Goal: Task Accomplishment & Management: Complete application form

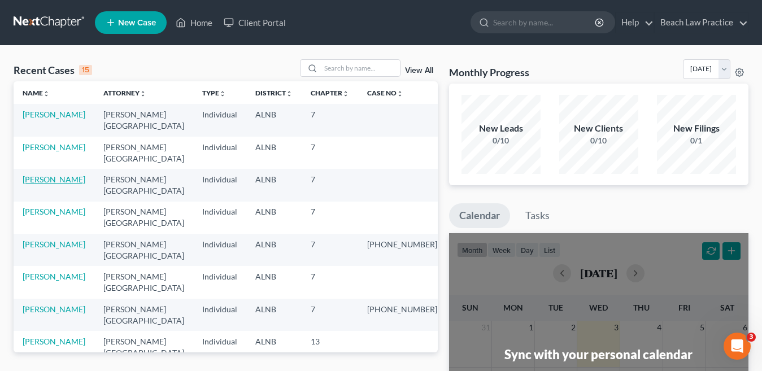
drag, startPoint x: 54, startPoint y: 178, endPoint x: 75, endPoint y: 168, distance: 24.0
click at [54, 178] on link "[PERSON_NAME]" at bounding box center [54, 180] width 63 height 10
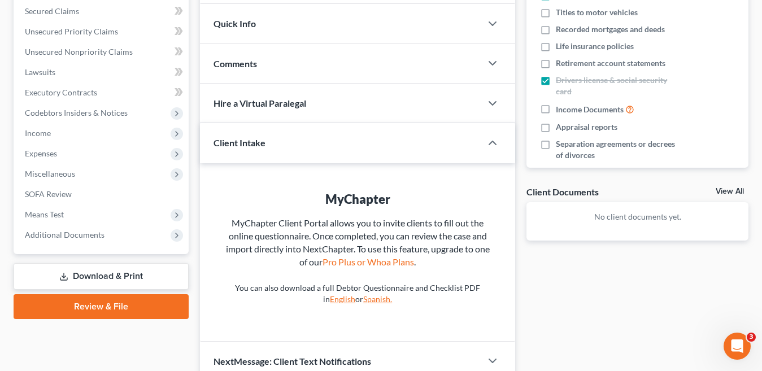
scroll to position [282, 0]
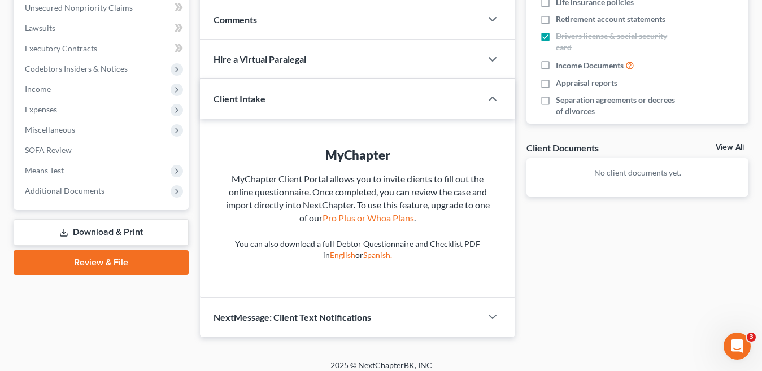
click at [125, 236] on link "Download & Print" at bounding box center [101, 232] width 175 height 27
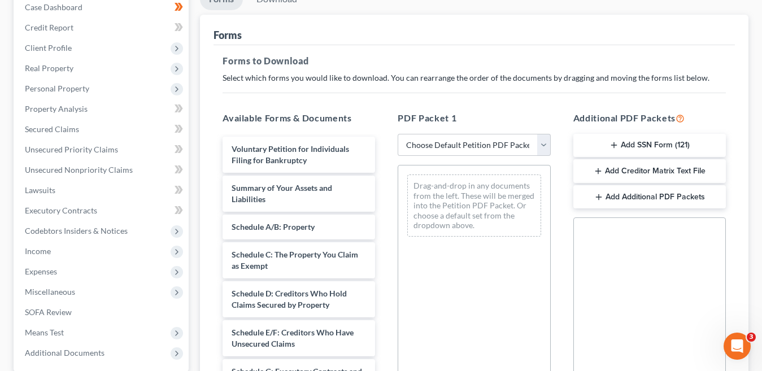
scroll to position [101, 0]
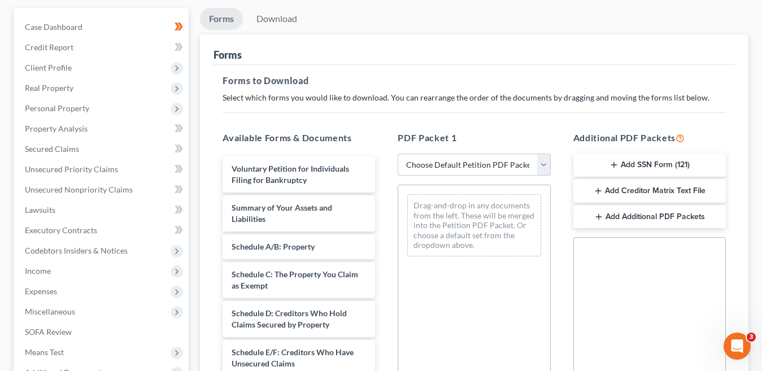
click at [666, 165] on button "Add SSN Form (121)" at bounding box center [649, 166] width 152 height 24
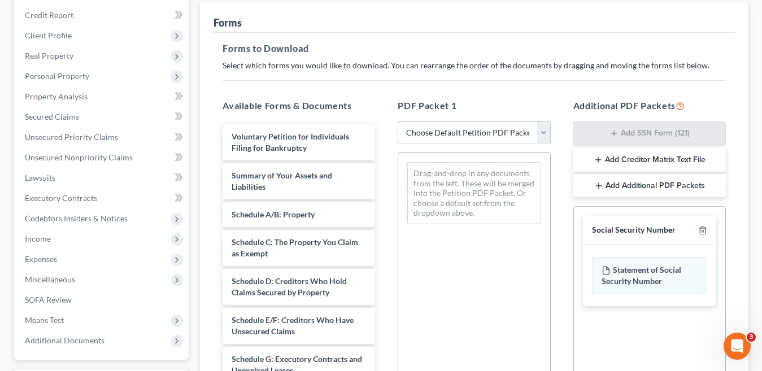
scroll to position [270, 0]
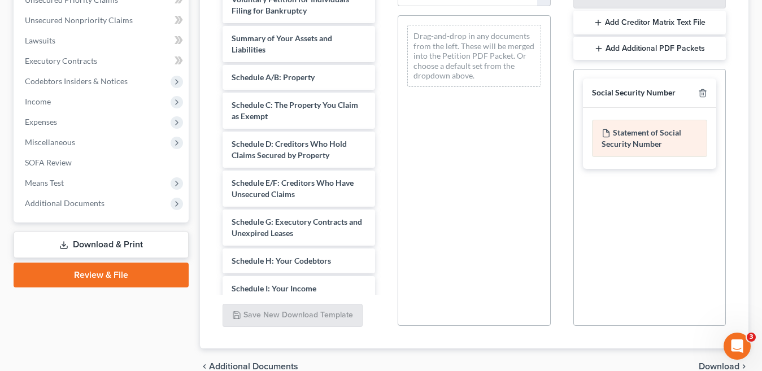
click at [653, 139] on div "Statement of Social Security Number" at bounding box center [649, 138] width 115 height 37
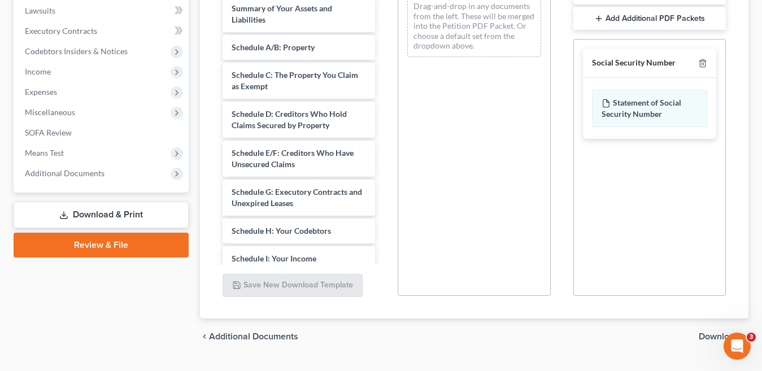
scroll to position [326, 0]
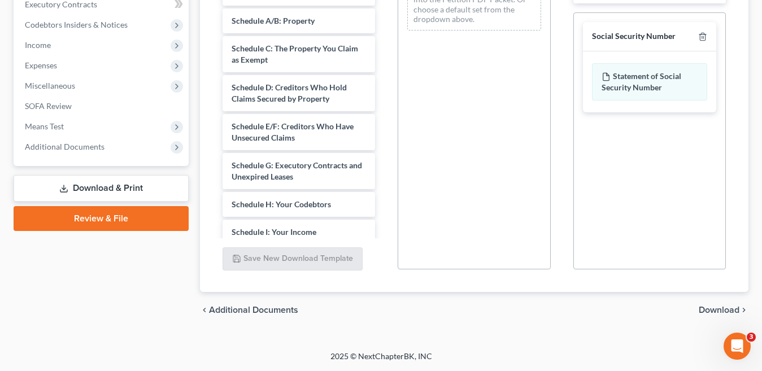
click at [714, 309] on span "Download" at bounding box center [719, 310] width 41 height 9
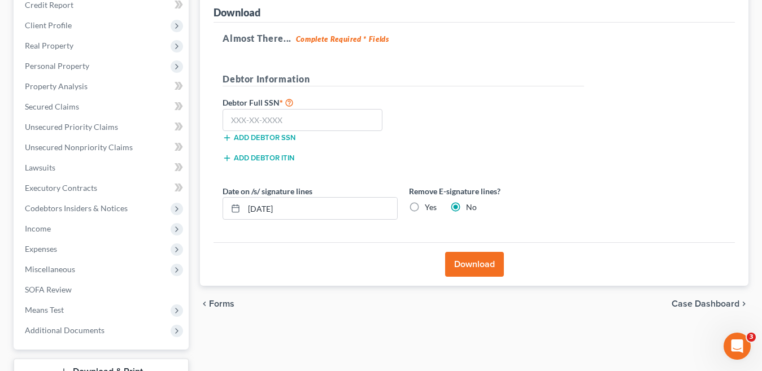
scroll to position [116, 0]
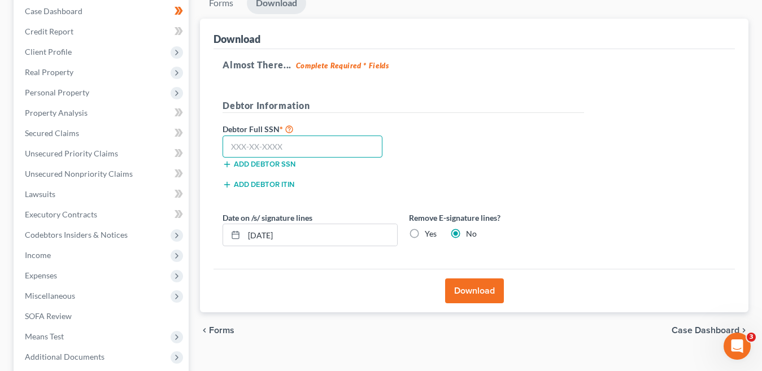
click at [327, 147] on input "text" at bounding box center [303, 147] width 160 height 23
type input "268-46-7824"
click at [425, 233] on label "Yes" at bounding box center [431, 233] width 12 height 11
click at [429, 233] on input "Yes" at bounding box center [432, 231] width 7 height 7
radio input "true"
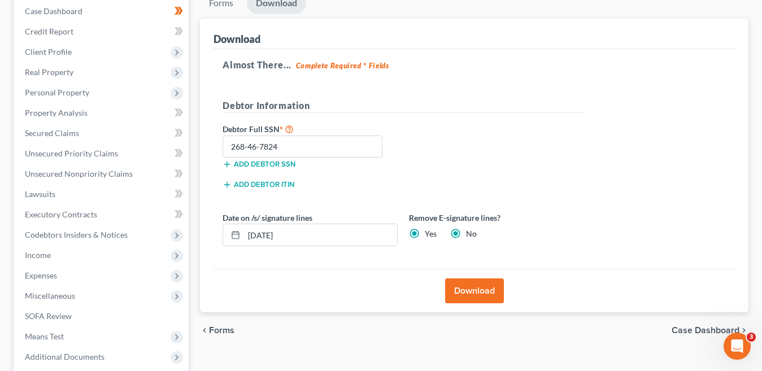
radio input "false"
click at [483, 291] on button "Download" at bounding box center [474, 290] width 59 height 25
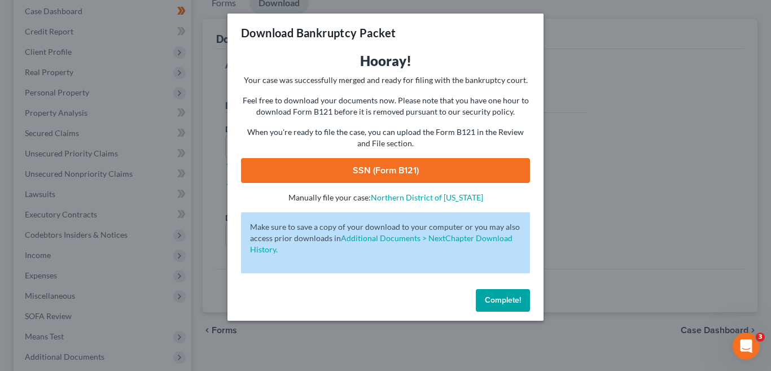
click at [412, 171] on link "SSN (Form B121)" at bounding box center [385, 170] width 289 height 25
click at [628, 130] on div "Download Bankruptcy Packet Hooray! Your case was successfully merged and ready …" at bounding box center [385, 185] width 771 height 371
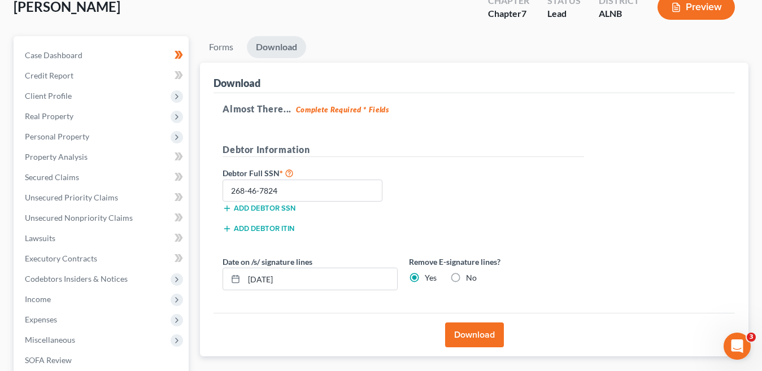
scroll to position [0, 0]
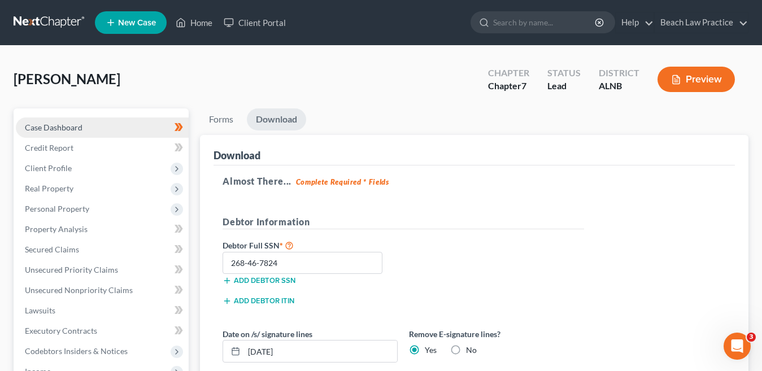
click at [76, 125] on span "Case Dashboard" at bounding box center [54, 128] width 58 height 10
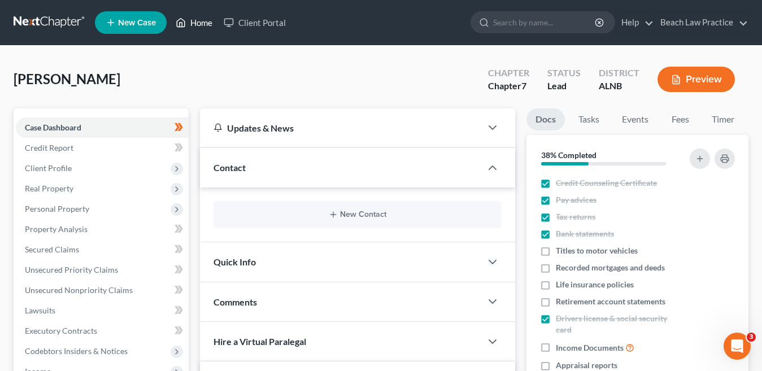
click at [204, 23] on link "Home" at bounding box center [194, 22] width 48 height 20
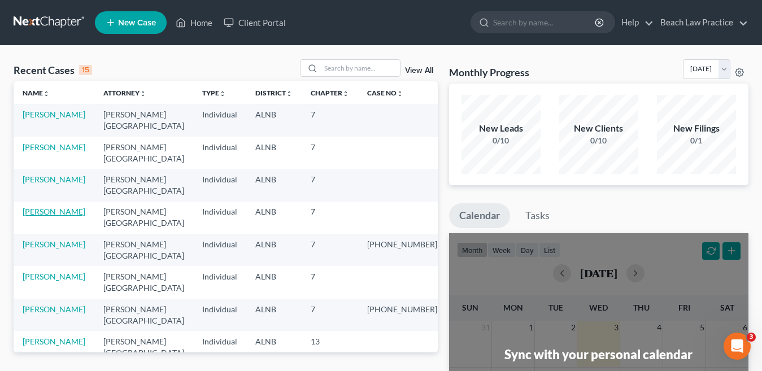
click at [58, 213] on link "[PERSON_NAME]" at bounding box center [54, 212] width 63 height 10
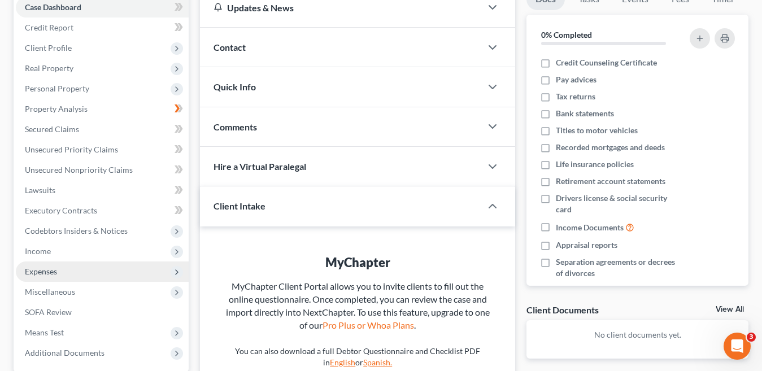
scroll to position [237, 0]
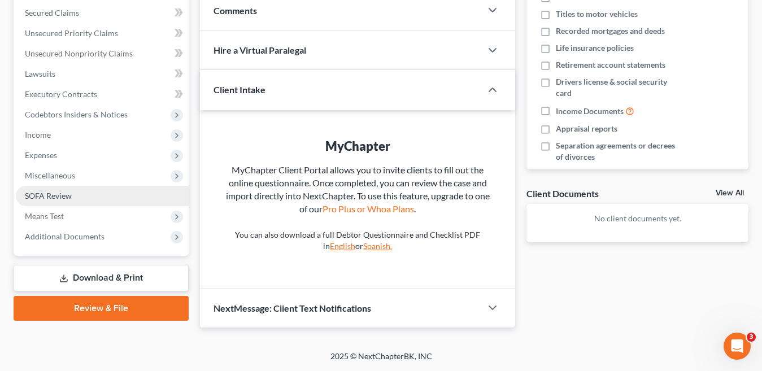
click at [69, 198] on span "SOFA Review" at bounding box center [48, 196] width 47 height 10
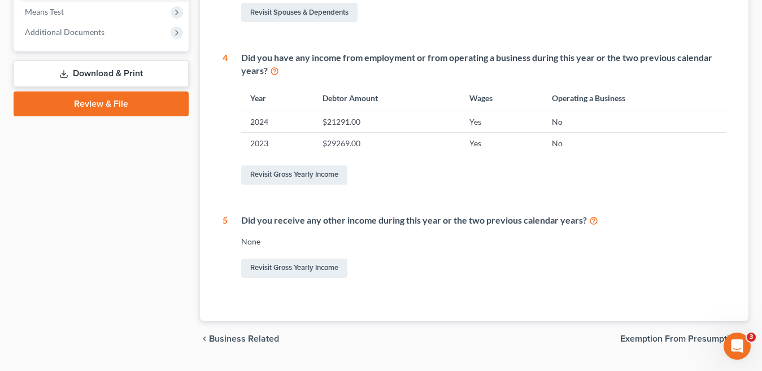
scroll to position [413, 0]
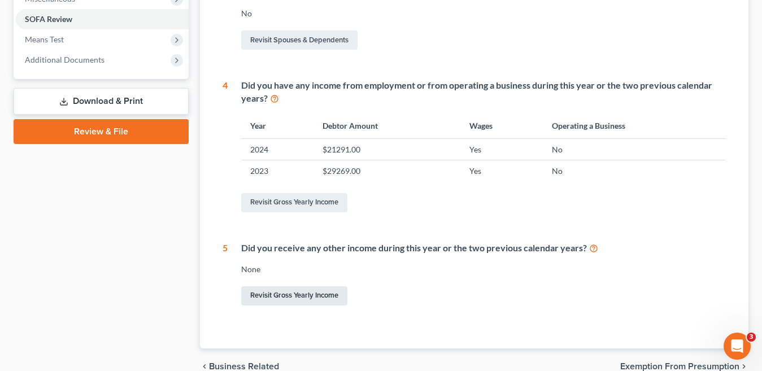
drag, startPoint x: 322, startPoint y: 295, endPoint x: 567, endPoint y: 287, distance: 245.2
click at [322, 295] on link "Revisit Gross Yearly Income" at bounding box center [294, 295] width 106 height 19
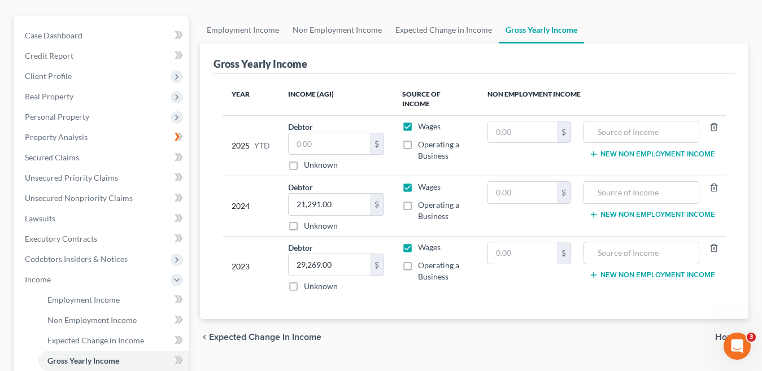
scroll to position [113, 0]
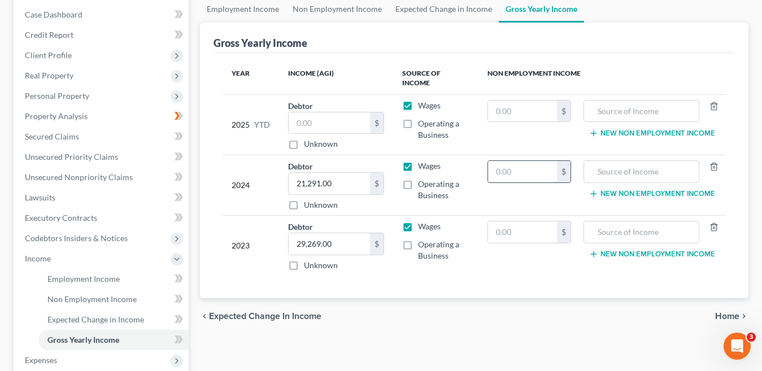
click at [536, 168] on input "text" at bounding box center [522, 171] width 69 height 21
type input "0"
click at [524, 103] on input "text" at bounding box center [522, 111] width 69 height 21
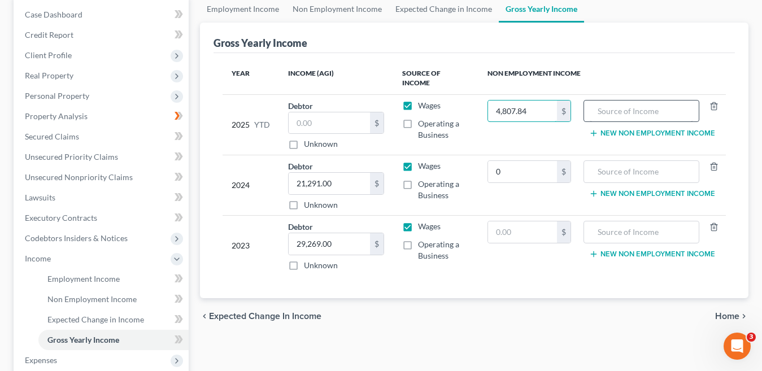
type input "4,807.84"
click at [612, 102] on input "text" at bounding box center [641, 111] width 103 height 21
type input "Wal-Mart delivery driver"
click at [514, 161] on input "0" at bounding box center [522, 171] width 69 height 21
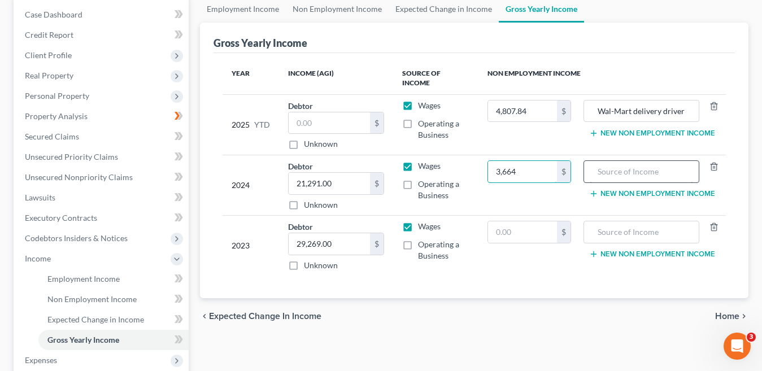
type input "3,664"
click at [621, 168] on input "text" at bounding box center [641, 171] width 103 height 21
type input "Wal-Mart delivery driver"
click at [634, 129] on button "New Non Employment Income" at bounding box center [652, 133] width 126 height 9
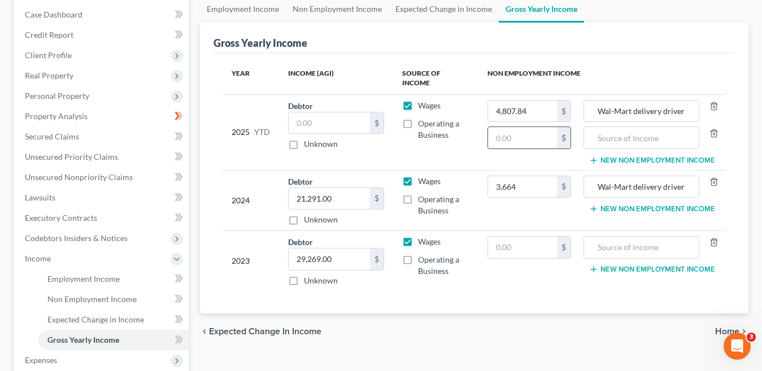
click at [525, 128] on input "text" at bounding box center [522, 137] width 69 height 21
type input "1,650.34"
click at [634, 128] on input "text" at bounding box center [641, 137] width 103 height 21
type input "Uber Eats"
click at [627, 204] on button "New Non Employment Income" at bounding box center [652, 208] width 126 height 9
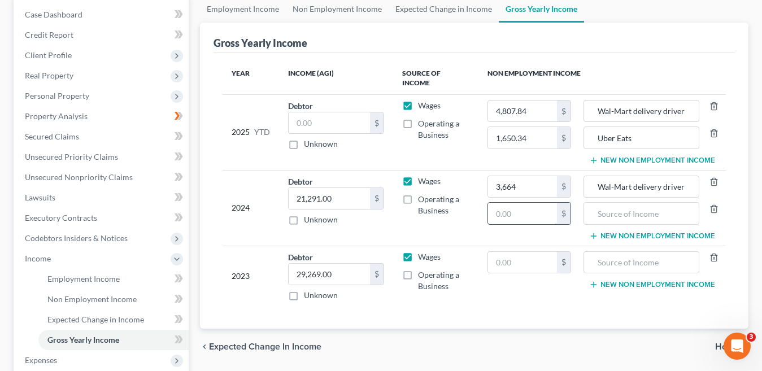
click at [528, 203] on input "text" at bounding box center [522, 213] width 69 height 21
type input "302.32"
click at [625, 206] on input "text" at bounding box center [641, 213] width 103 height 21
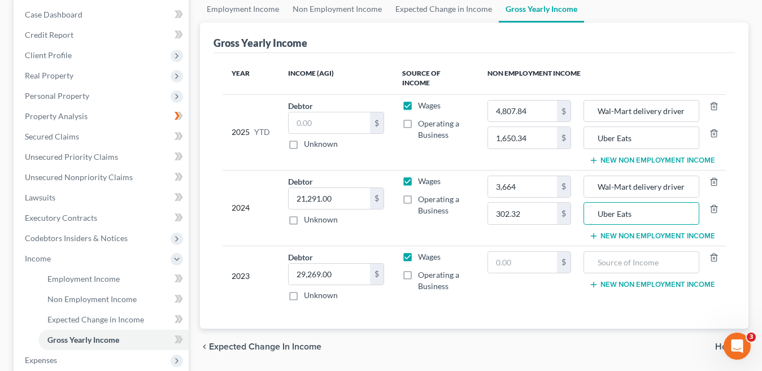
type input "Uber Eats"
click at [636, 232] on button "New Non Employment Income" at bounding box center [652, 236] width 126 height 9
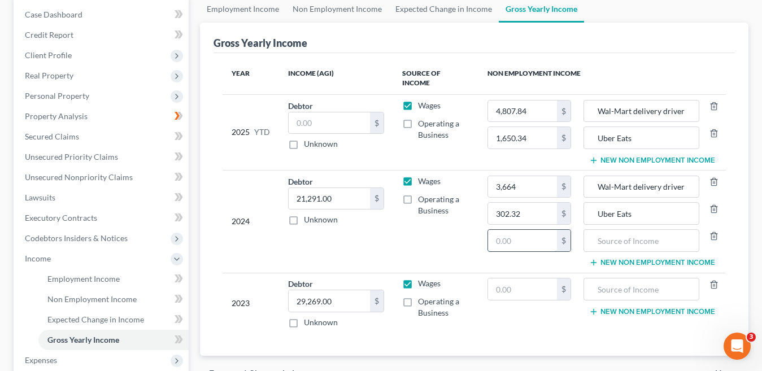
click at [523, 230] on input "text" at bounding box center [522, 240] width 69 height 21
type input "795.31"
click at [619, 232] on input "text" at bounding box center [641, 240] width 103 height 21
type input "Doordash"
click at [690, 62] on th "Non Employment Income" at bounding box center [601, 78] width 247 height 33
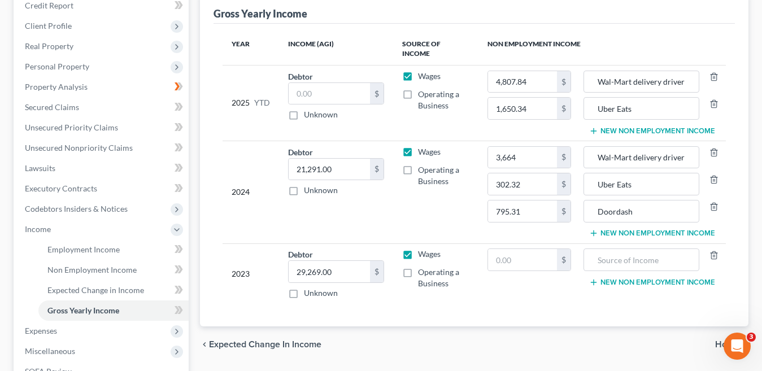
scroll to position [169, 0]
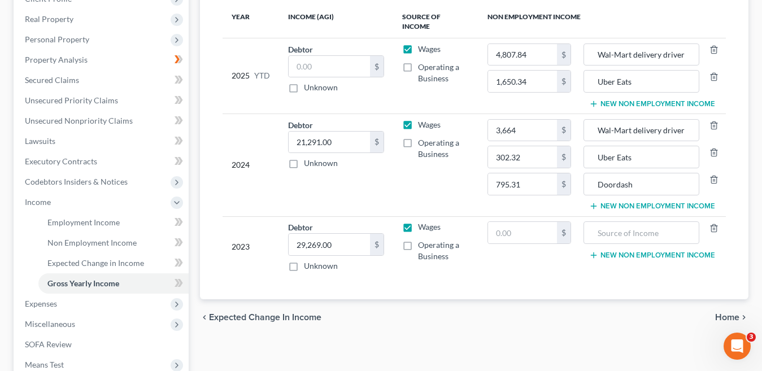
click at [729, 313] on span "Home" at bounding box center [727, 317] width 24 height 9
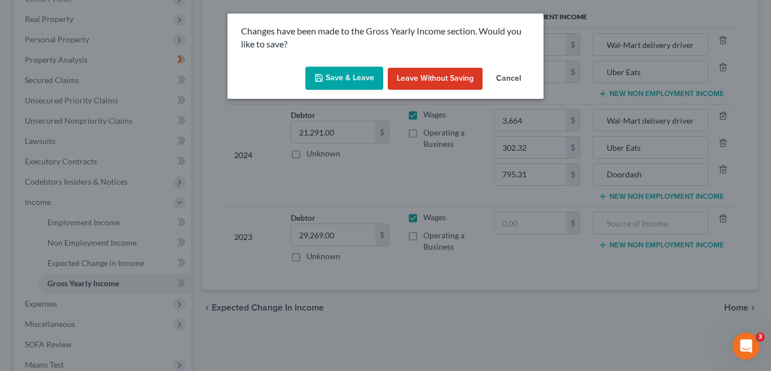
click at [352, 79] on button "Save & Leave" at bounding box center [345, 79] width 78 height 24
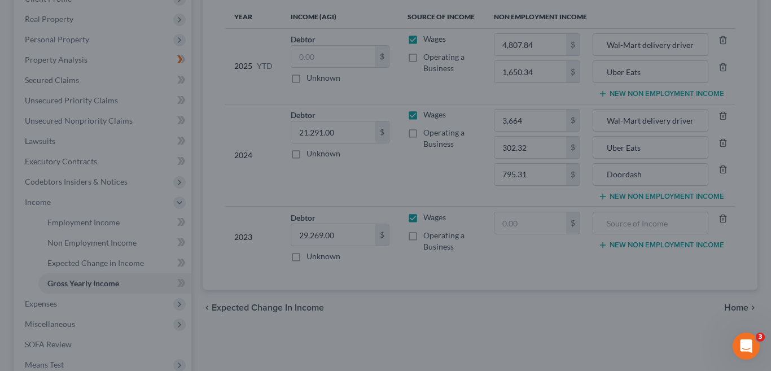
type input "1,650.34"
type input "Uber Eats"
type input "302.32"
type input "Uber Eats"
type input "795.31"
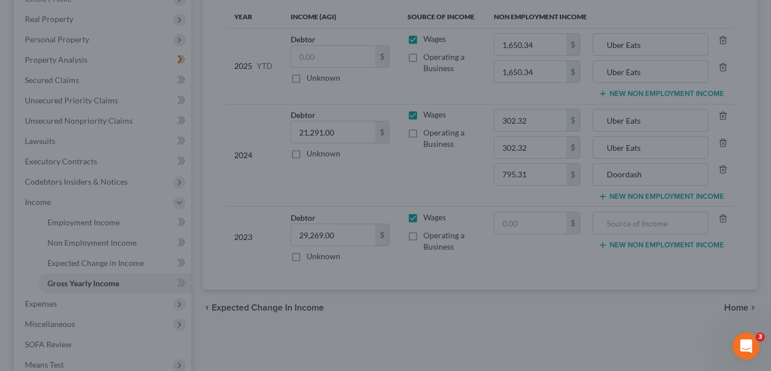
type input "Doordash"
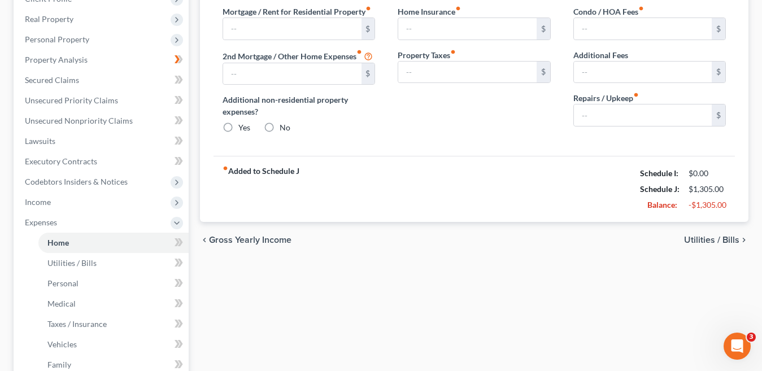
type input "250.00"
type input "0.00"
radio input "true"
type input "0.00"
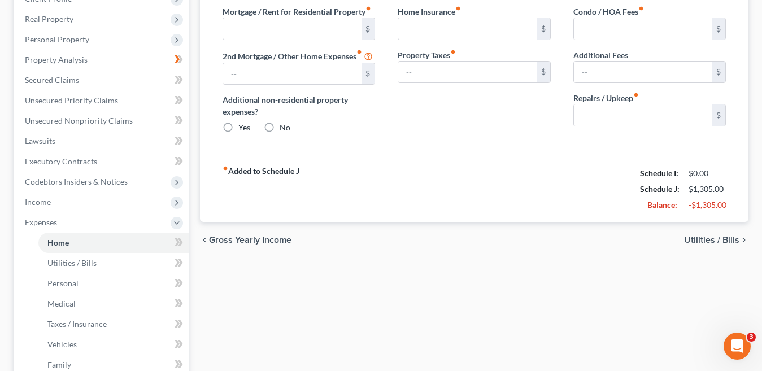
type input "0.00"
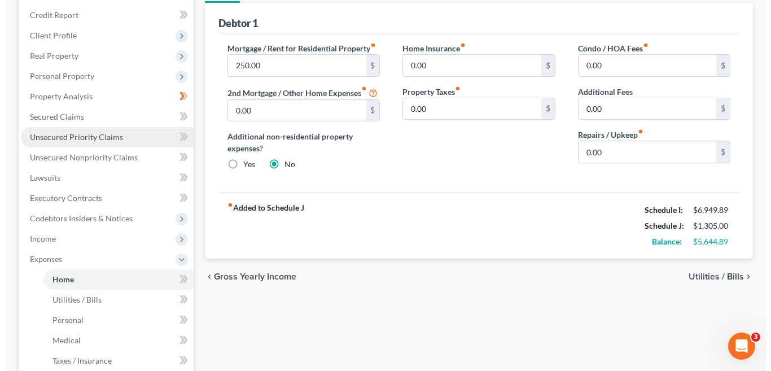
scroll to position [113, 0]
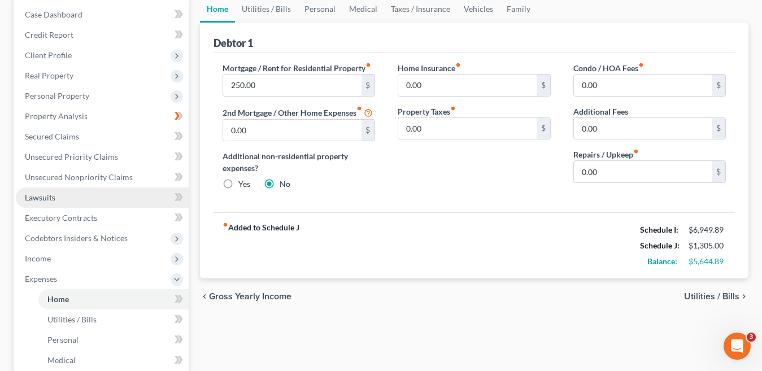
click at [58, 198] on link "Lawsuits" at bounding box center [102, 197] width 173 height 20
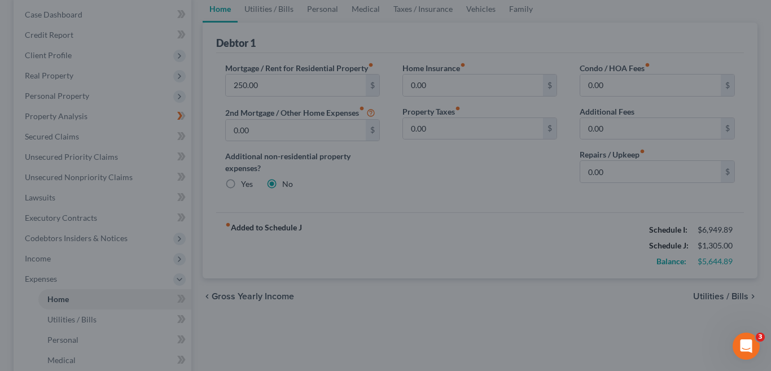
click at [411, 38] on div at bounding box center [385, 185] width 771 height 371
click at [485, 36] on div at bounding box center [385, 185] width 771 height 371
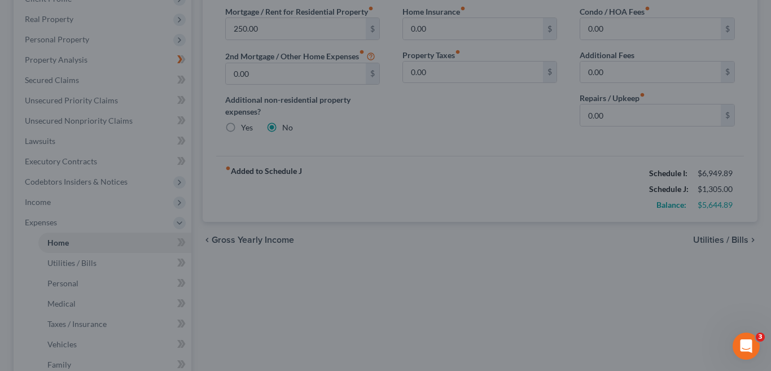
click at [352, 242] on div at bounding box center [385, 185] width 771 height 371
drag, startPoint x: 352, startPoint y: 242, endPoint x: 326, endPoint y: 29, distance: 215.1
click at [352, 228] on div at bounding box center [385, 185] width 771 height 371
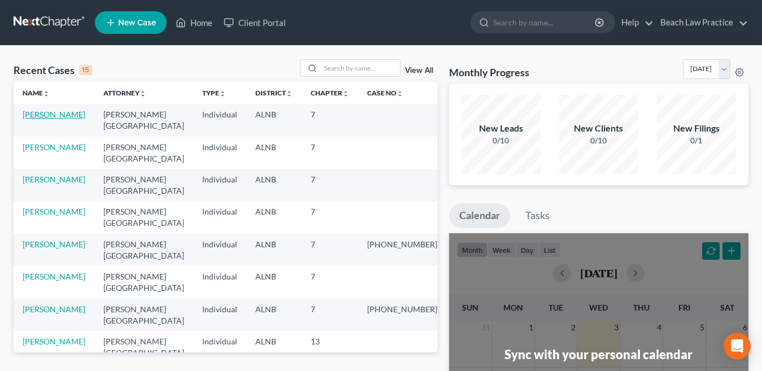
click at [64, 114] on link "[PERSON_NAME]" at bounding box center [54, 115] width 63 height 10
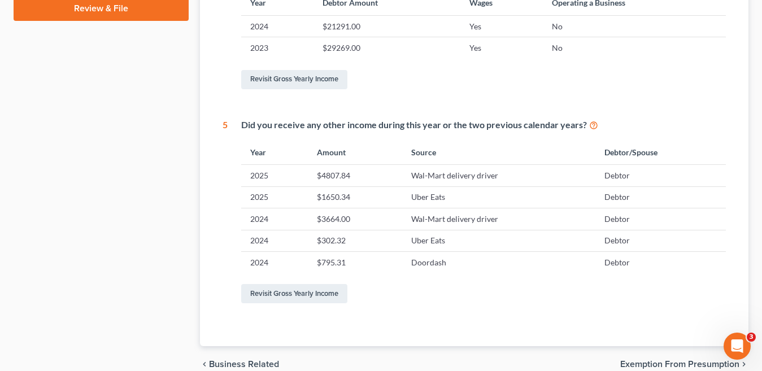
scroll to position [591, 0]
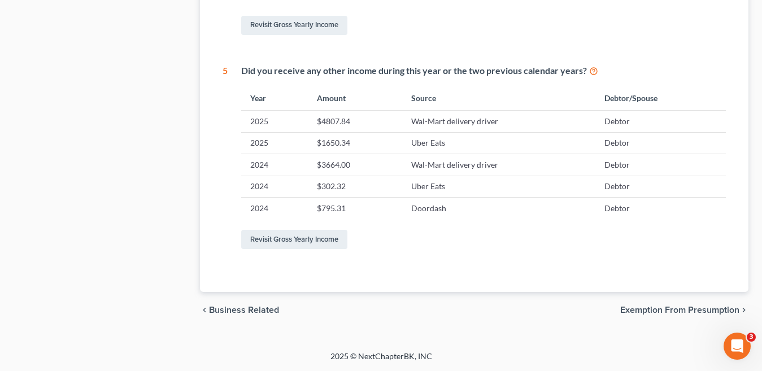
click at [664, 311] on span "Exemption from Presumption" at bounding box center [679, 310] width 119 height 9
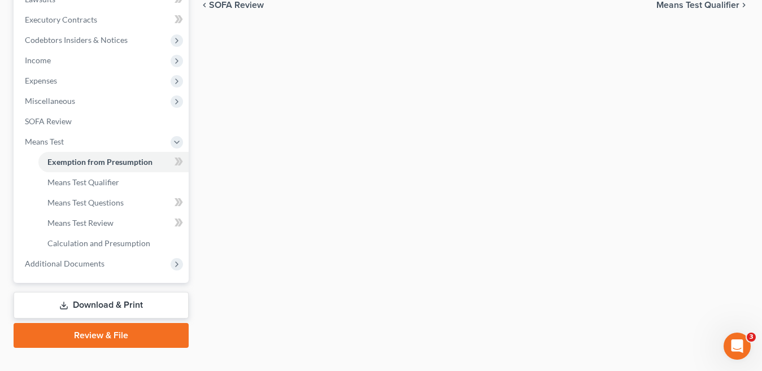
scroll to position [331, 0]
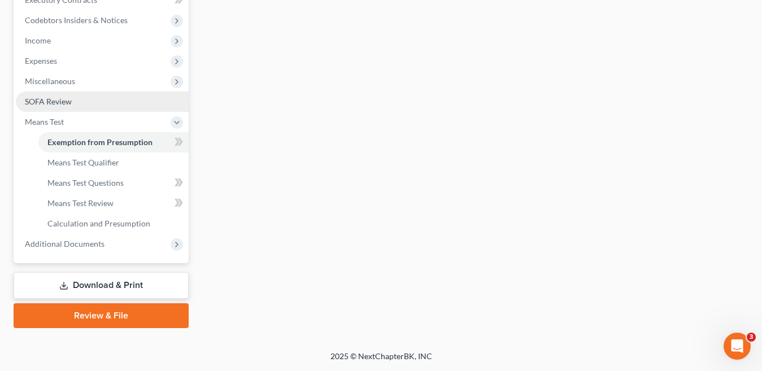
click at [56, 102] on span "SOFA Review" at bounding box center [48, 102] width 47 height 10
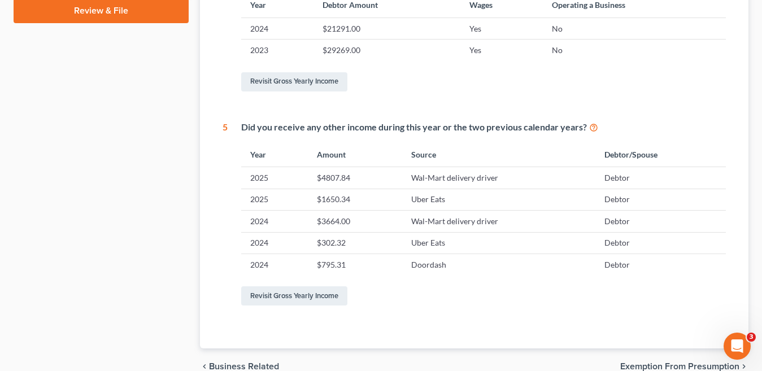
scroll to position [591, 0]
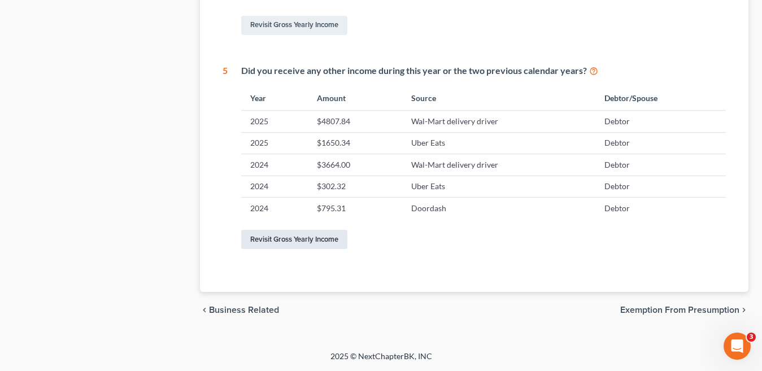
click at [295, 241] on link "Revisit Gross Yearly Income" at bounding box center [294, 239] width 106 height 19
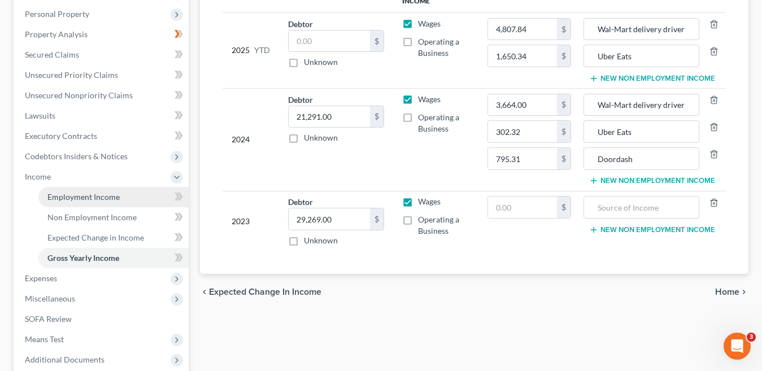
scroll to position [254, 0]
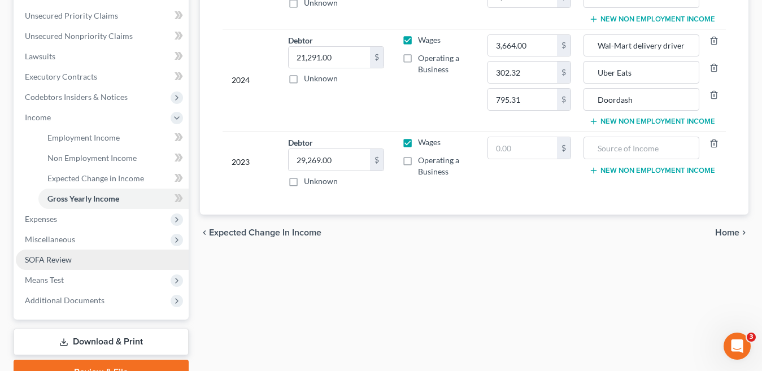
click at [66, 257] on span "SOFA Review" at bounding box center [48, 260] width 47 height 10
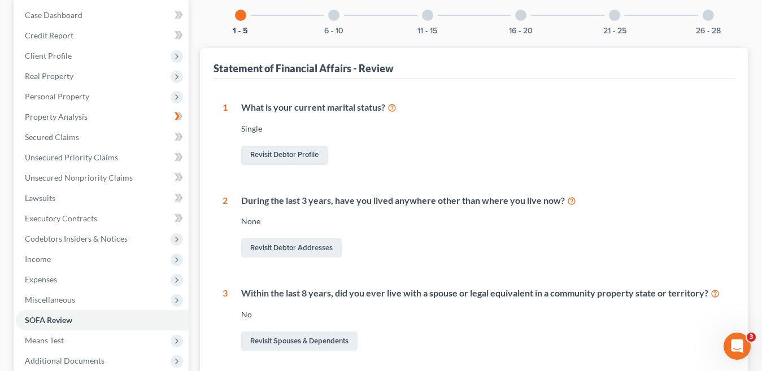
scroll to position [113, 0]
click at [330, 15] on div at bounding box center [333, 14] width 11 height 11
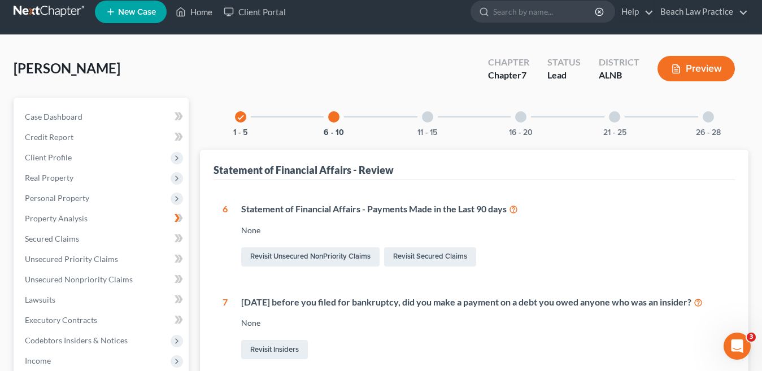
scroll to position [0, 0]
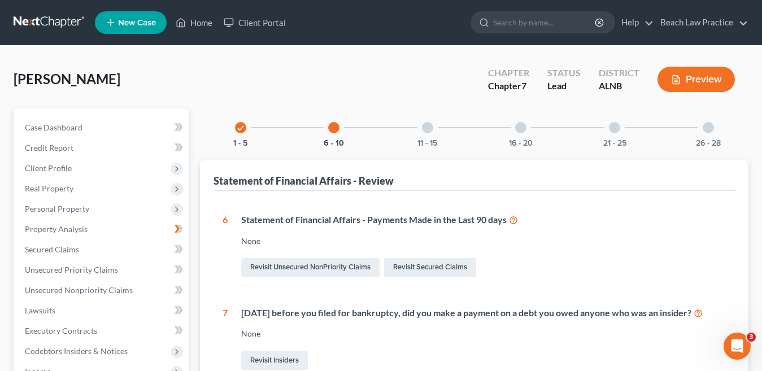
click at [424, 130] on div at bounding box center [427, 127] width 11 height 11
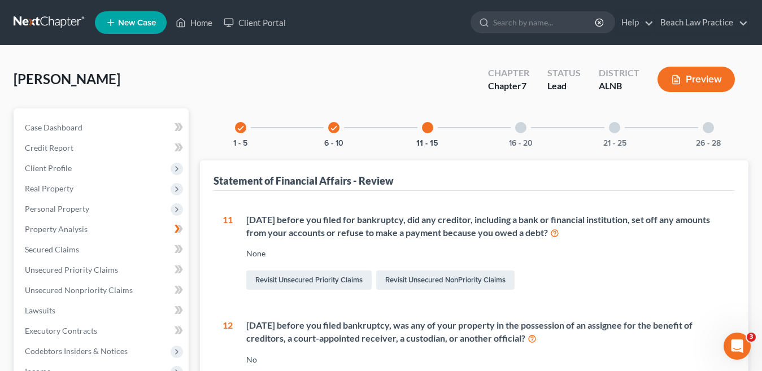
click at [520, 128] on div at bounding box center [520, 127] width 11 height 11
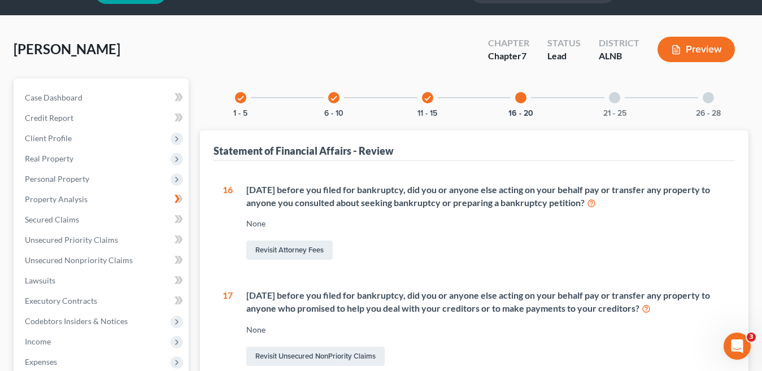
scroll to position [56, 0]
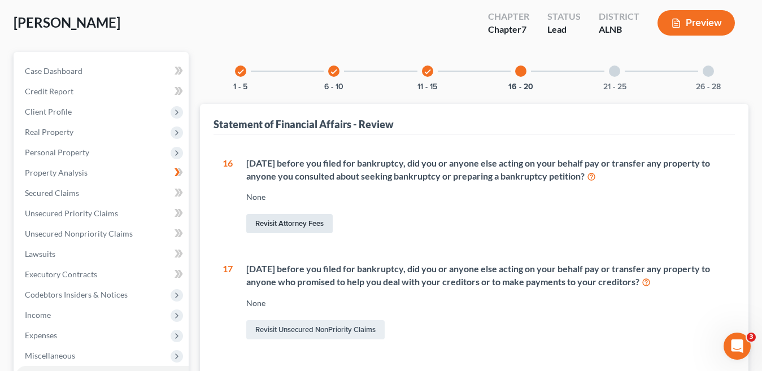
click at [279, 221] on link "Revisit Attorney Fees" at bounding box center [289, 223] width 86 height 19
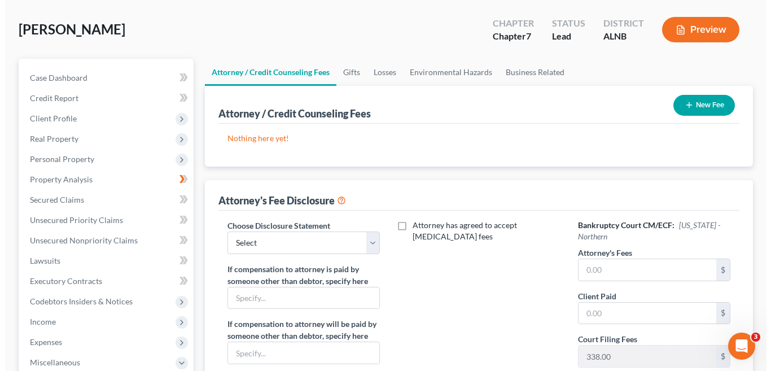
scroll to position [56, 0]
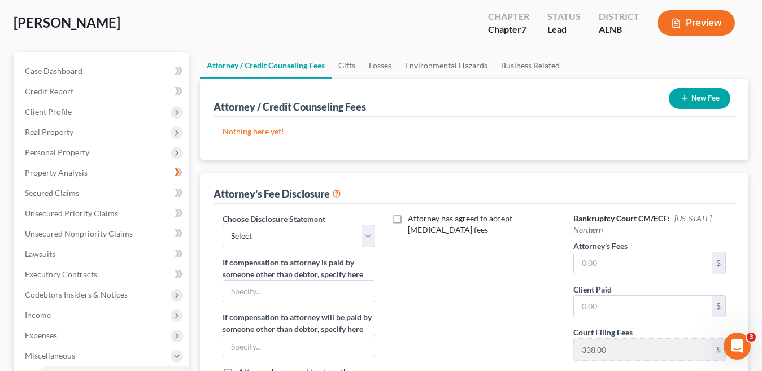
click at [696, 99] on button "New Fee" at bounding box center [700, 98] width 62 height 21
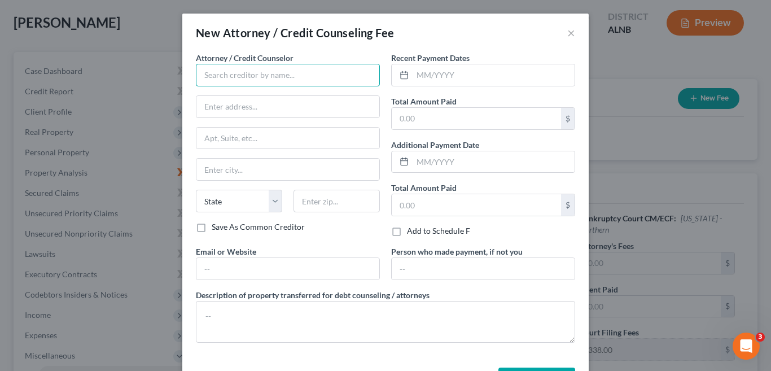
click at [287, 80] on input "text" at bounding box center [288, 75] width 184 height 23
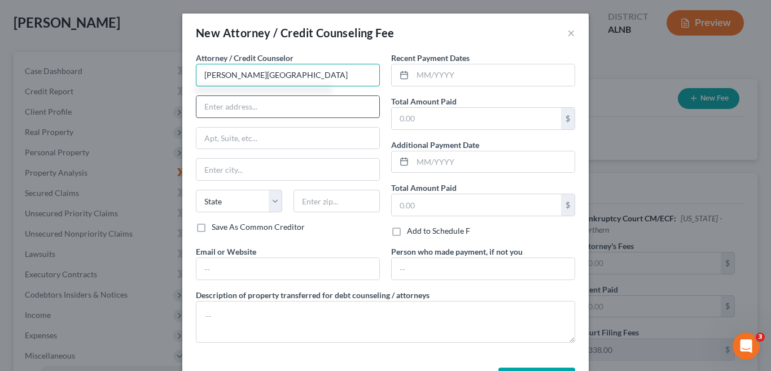
type input "[PERSON_NAME][GEOGRAPHIC_DATA]"
click at [278, 106] on input "text" at bounding box center [288, 106] width 183 height 21
type input "107 Jefferson St. N"
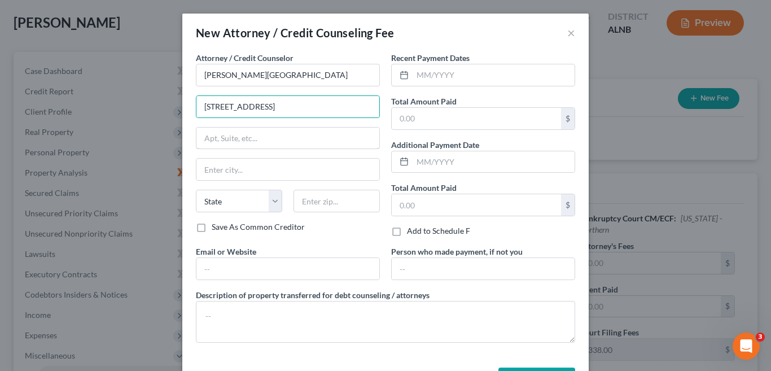
type input "Suite 14"
type input "Huntsville"
select select "0"
type input "35801"
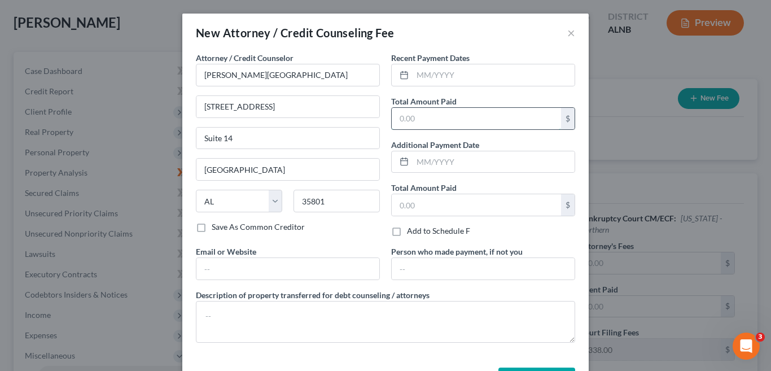
click at [423, 122] on input "text" at bounding box center [476, 118] width 169 height 21
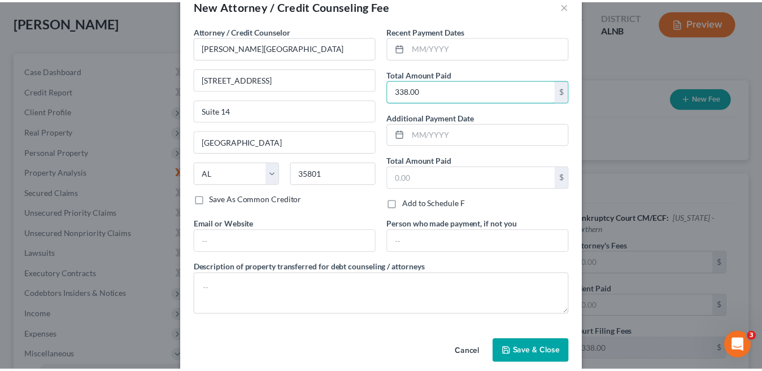
scroll to position [43, 0]
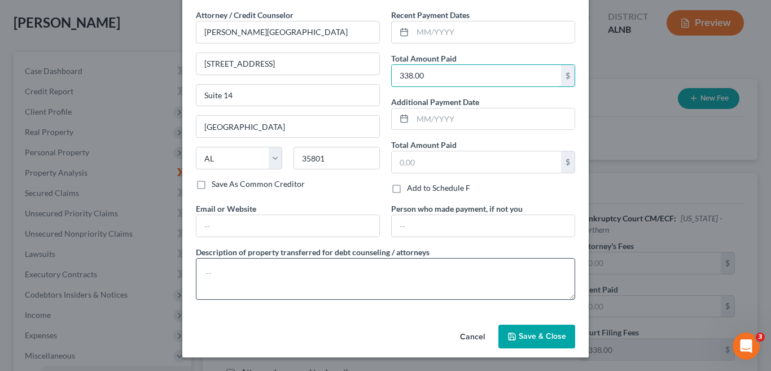
type input "338.00"
click at [237, 275] on textarea at bounding box center [386, 279] width 380 height 42
type textarea "Chapter 7 filing fee"
click at [543, 339] on span "Save & Close" at bounding box center [542, 337] width 47 height 10
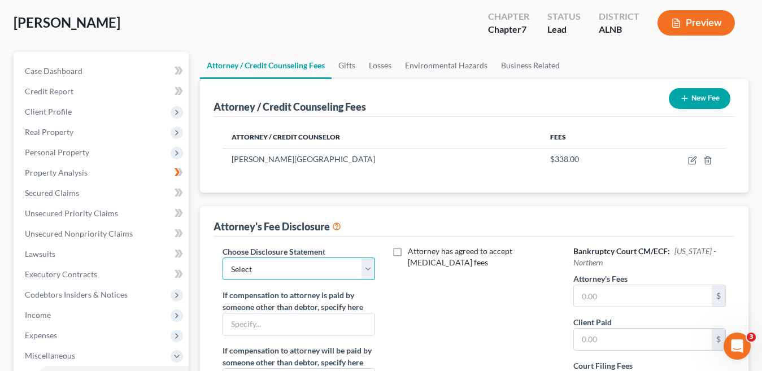
click at [370, 267] on select "Select Disclosure" at bounding box center [299, 269] width 152 height 23
select select "0"
click at [223, 258] on select "Select Disclosure" at bounding box center [299, 269] width 152 height 23
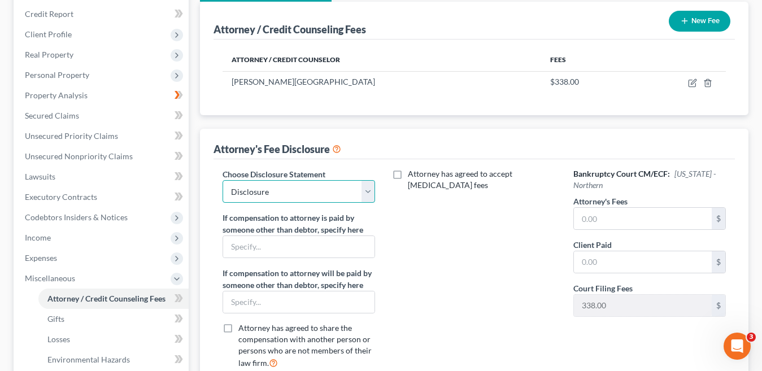
scroll to position [169, 0]
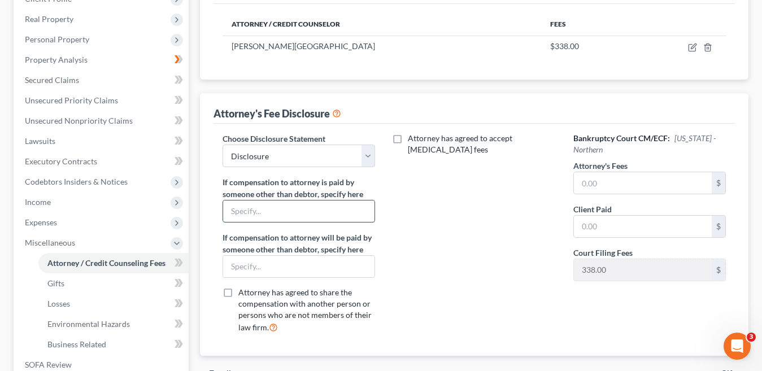
click at [271, 211] on input "text" at bounding box center [298, 210] width 151 height 21
type input "Metlife Legal Plan"
drag, startPoint x: 288, startPoint y: 210, endPoint x: 202, endPoint y: 207, distance: 86.5
click at [202, 207] on div "Attorney's Fee Disclosure Choose Disclosure Statement Select Disclosure If comp…" at bounding box center [474, 224] width 548 height 263
click at [245, 269] on input "text" at bounding box center [298, 266] width 151 height 21
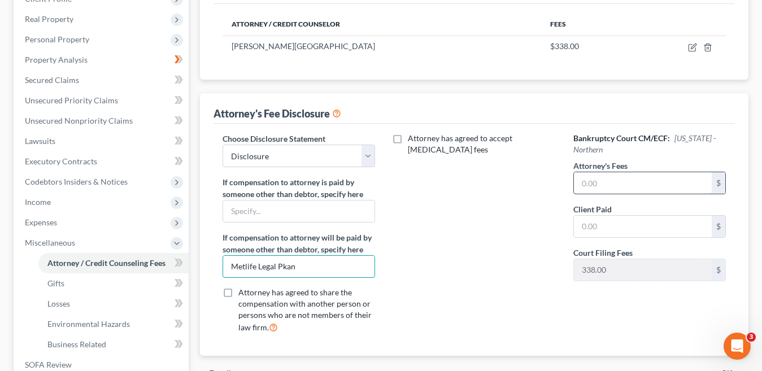
type input "Metlife Legal Pkan"
click at [615, 185] on input "text" at bounding box center [643, 182] width 138 height 21
type input "900.00"
click at [482, 246] on div "Attorney has agreed to accept retainer fees" at bounding box center [473, 238] width 175 height 210
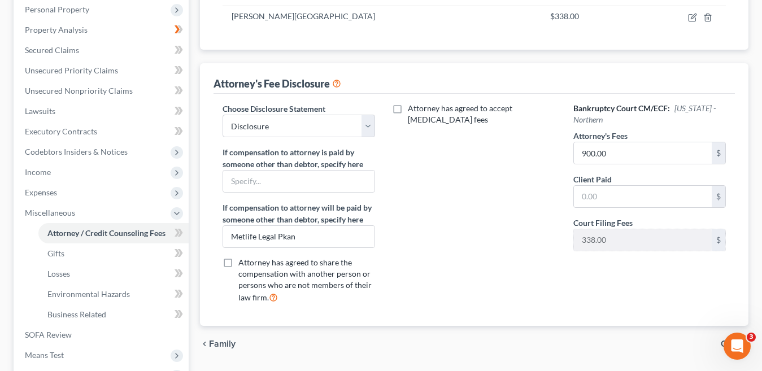
scroll to position [226, 0]
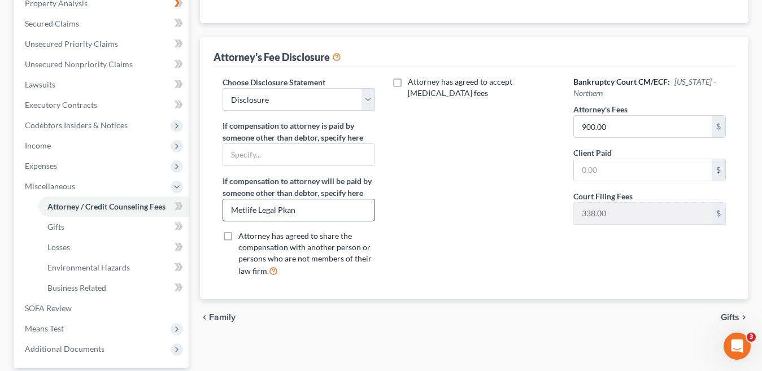
click at [287, 206] on input "Metlife Legal Pkan" at bounding box center [298, 209] width 151 height 21
type input "Metlife Legal Plan"
click at [643, 172] on input "text" at bounding box center [643, 169] width 138 height 21
click at [477, 197] on div "Attorney has agreed to accept retainer fees" at bounding box center [473, 181] width 175 height 210
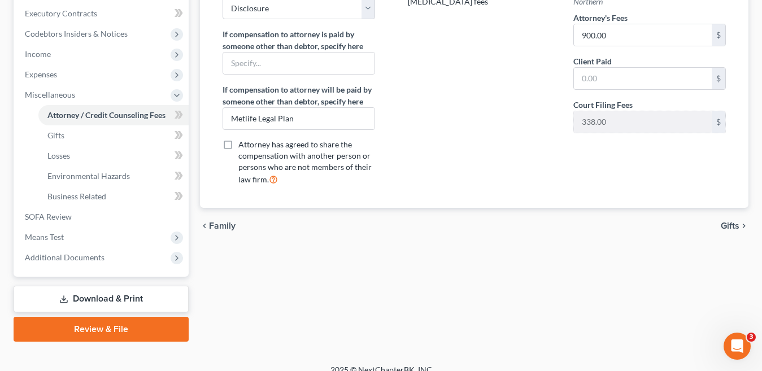
scroll to position [274, 0]
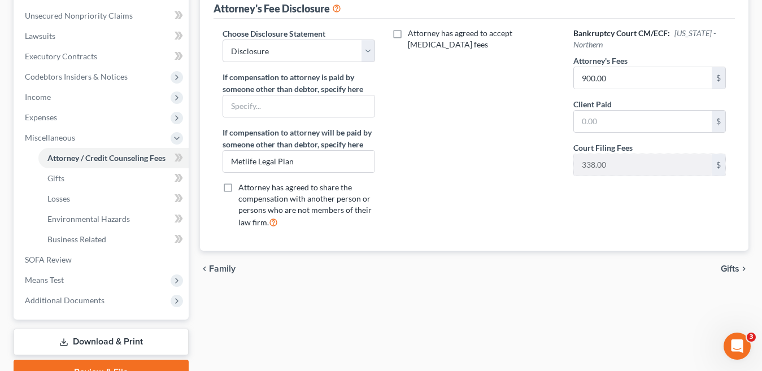
click at [730, 268] on span "Gifts" at bounding box center [730, 268] width 19 height 9
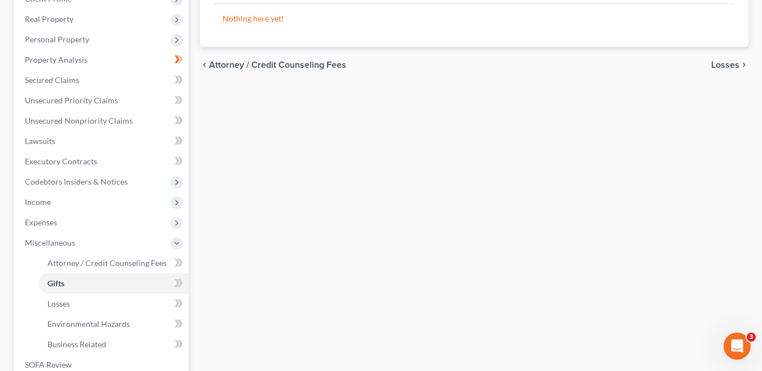
scroll to position [226, 0]
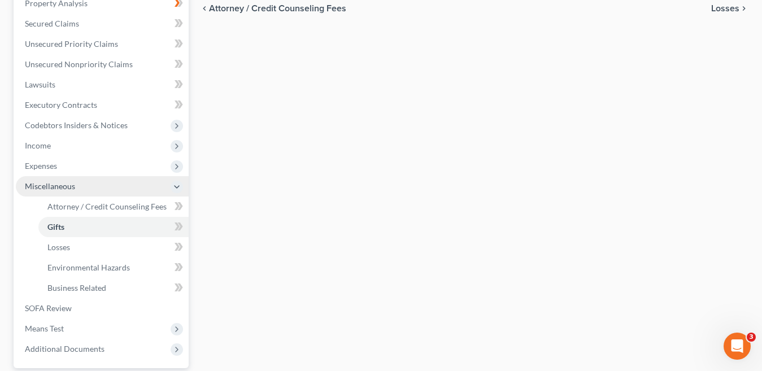
click at [53, 190] on span "Miscellaneous" at bounding box center [50, 186] width 50 height 10
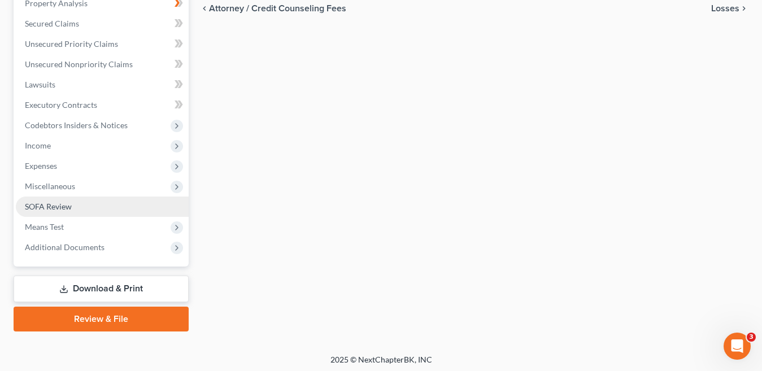
click at [73, 205] on link "SOFA Review" at bounding box center [102, 207] width 173 height 20
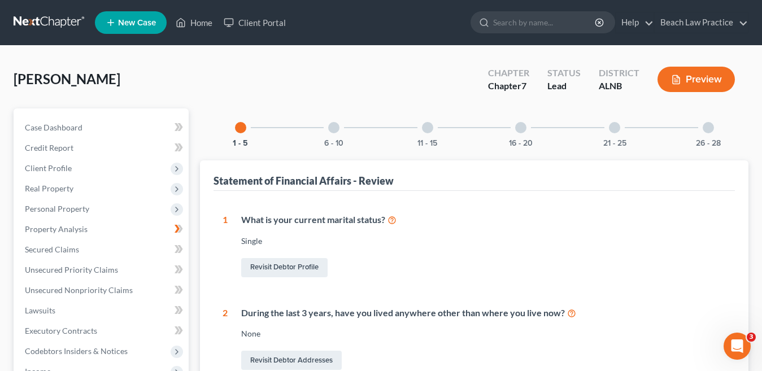
click at [427, 128] on div at bounding box center [427, 127] width 11 height 11
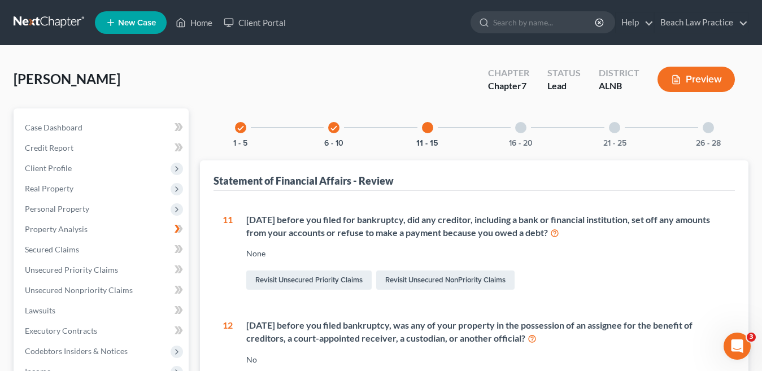
click at [521, 127] on div at bounding box center [520, 127] width 11 height 11
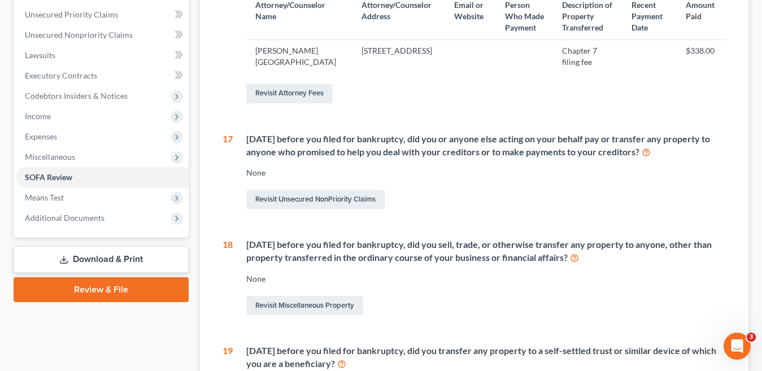
scroll to position [282, 0]
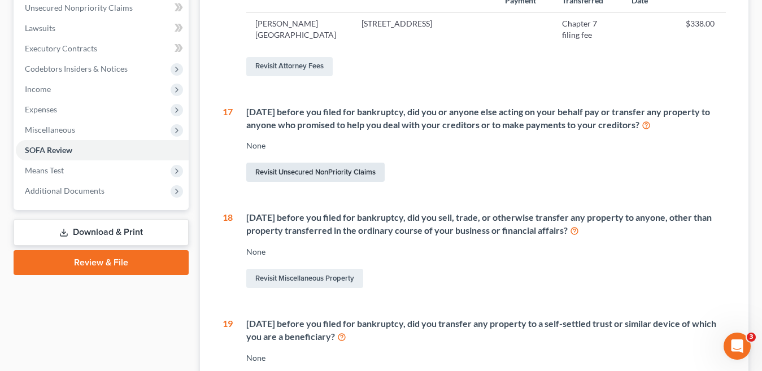
click at [334, 182] on link "Revisit Unsecured NonPriority Claims" at bounding box center [315, 172] width 138 height 19
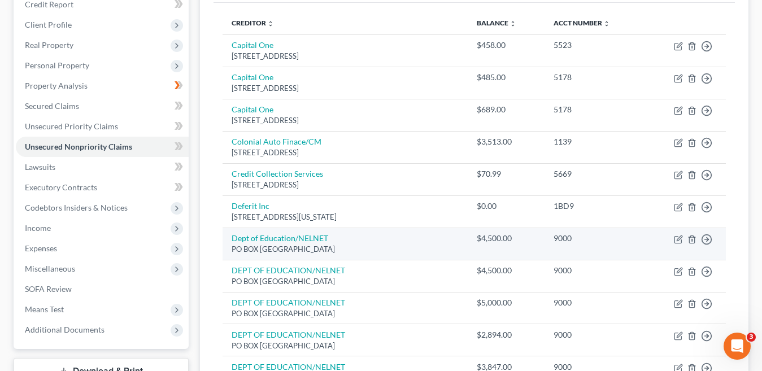
scroll to position [113, 0]
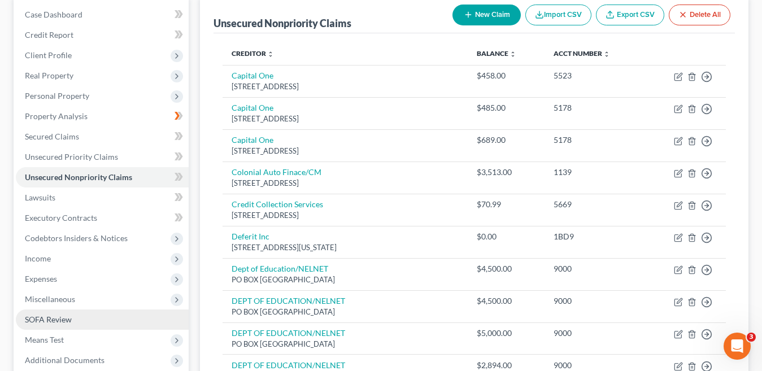
click at [73, 320] on link "SOFA Review" at bounding box center [102, 319] width 173 height 20
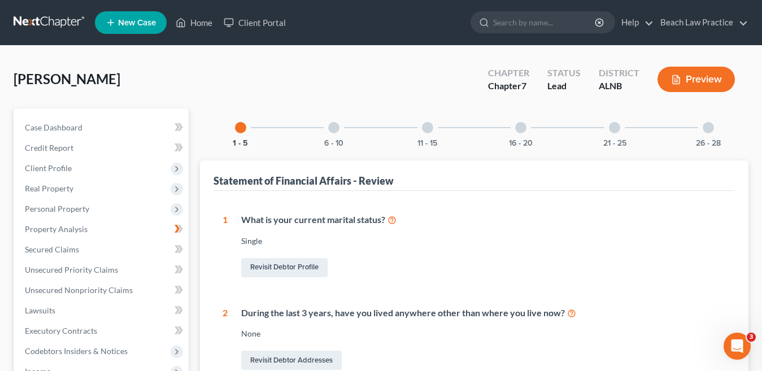
drag, startPoint x: 523, startPoint y: 125, endPoint x: 585, endPoint y: 138, distance: 63.5
click at [523, 126] on div at bounding box center [520, 127] width 11 height 11
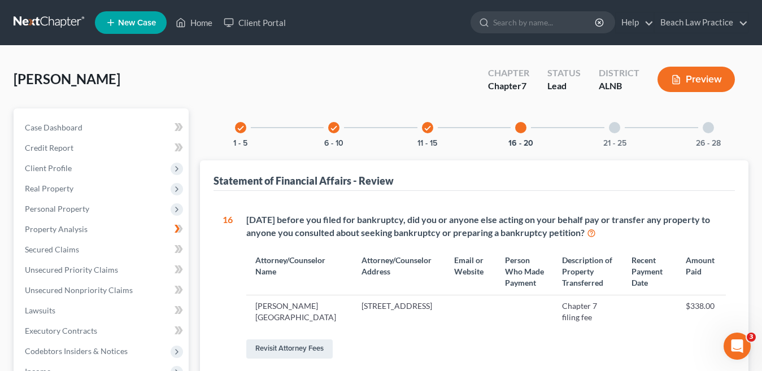
click at [432, 131] on div "check" at bounding box center [427, 127] width 11 height 11
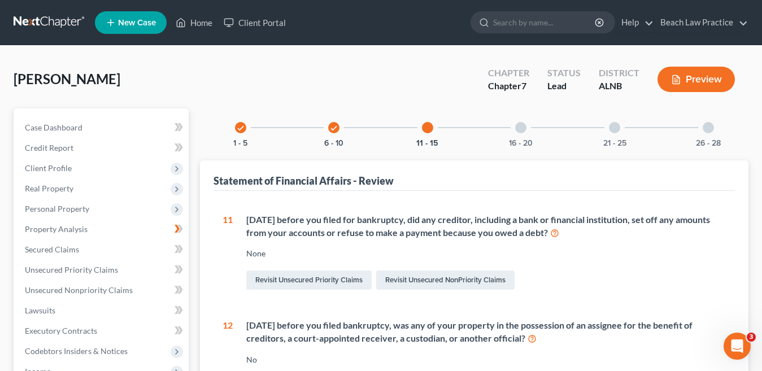
click at [521, 130] on div at bounding box center [520, 127] width 11 height 11
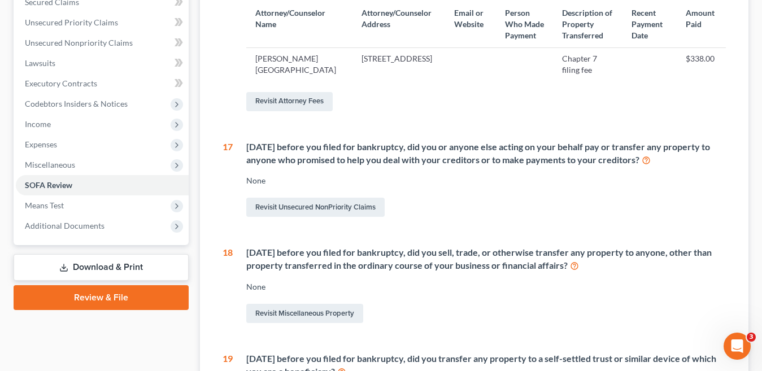
scroll to position [282, 0]
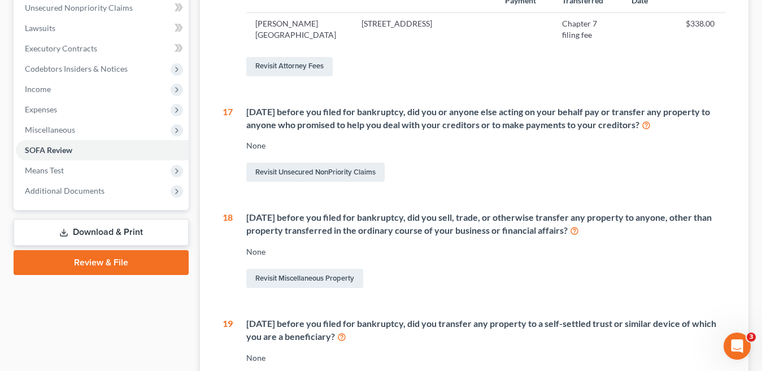
click at [651, 130] on icon at bounding box center [646, 124] width 9 height 11
click at [346, 182] on link "Revisit Unsecured NonPriority Claims" at bounding box center [315, 172] width 138 height 19
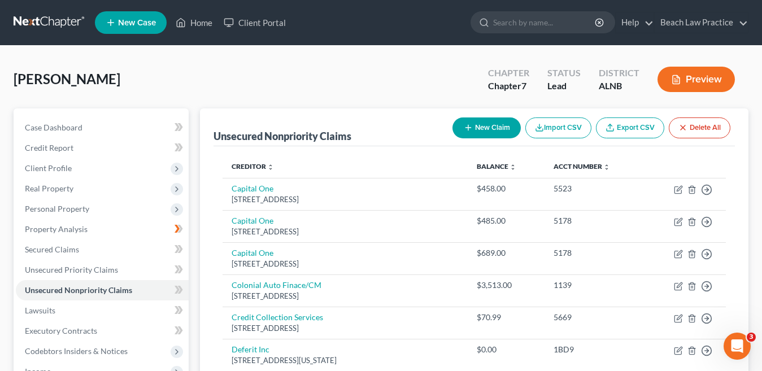
click at [487, 124] on button "New Claim" at bounding box center [486, 127] width 68 height 21
select select "0"
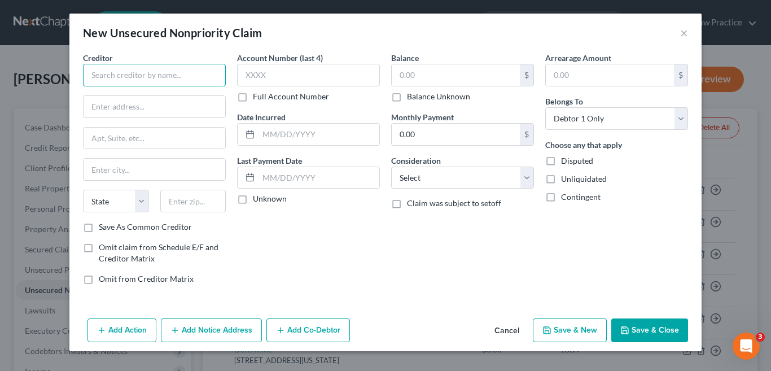
click at [156, 81] on input "text" at bounding box center [154, 75] width 143 height 23
type input "In Debt Solutions"
click at [146, 108] on input "text" at bounding box center [155, 106] width 142 height 21
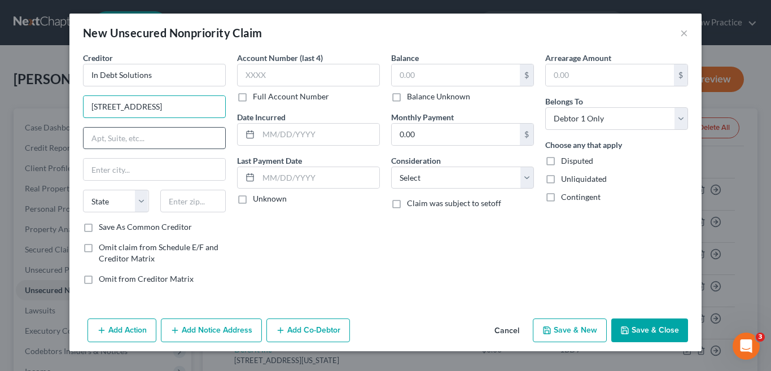
type input "5750 Major Blvd"
click at [154, 140] on input "text" at bounding box center [155, 138] width 142 height 21
type input "#300"
click at [137, 169] on input "text" at bounding box center [155, 169] width 142 height 21
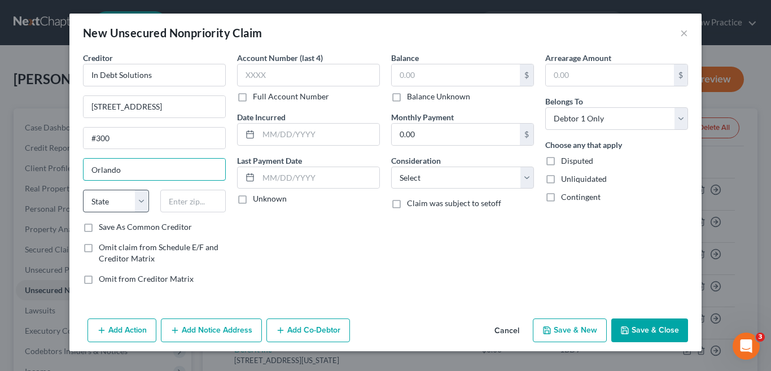
type input "Orlando"
drag, startPoint x: 139, startPoint y: 205, endPoint x: 135, endPoint y: 190, distance: 15.4
click at [139, 204] on select "State AL AK AR AZ CA CO CT DE DC FL GA GU HI ID IL IN IA KS KY LA ME MD MA MI M…" at bounding box center [116, 201] width 66 height 23
select select "9"
click at [83, 190] on select "State AL AK AR AZ CA CO CT DE DC FL GA GU HI ID IL IN IA KS KY LA ME MD MA MI M…" at bounding box center [116, 201] width 66 height 23
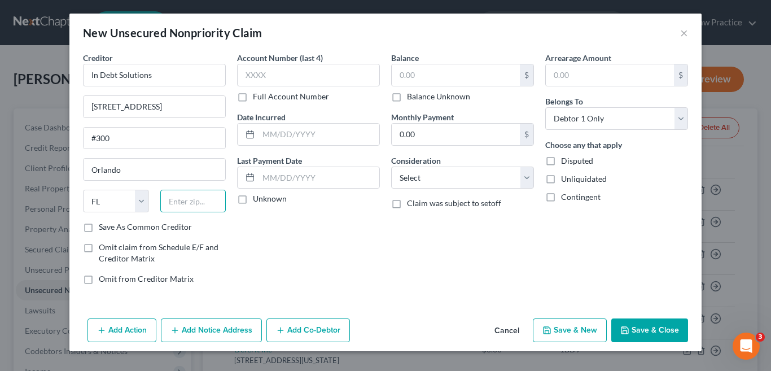
click at [181, 196] on input "text" at bounding box center [193, 201] width 66 height 23
type input "32819"
drag, startPoint x: 311, startPoint y: 280, endPoint x: 278, endPoint y: 77, distance: 205.9
click at [310, 280] on div "Account Number (last 4) Full Account Number Date Incurred Last Payment Date Unk…" at bounding box center [309, 173] width 154 height 242
click at [277, 75] on input "text" at bounding box center [308, 75] width 143 height 23
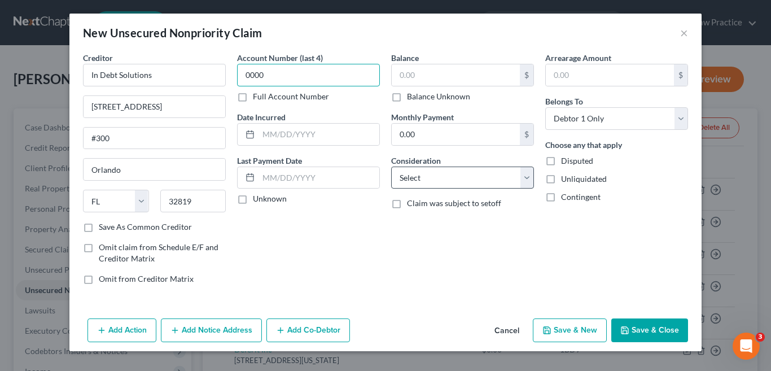
type input "0000"
click at [525, 176] on select "Select Cable / Satellite Services Collection Agency Credit Card Debt Debt Couns…" at bounding box center [462, 178] width 143 height 23
select select "16"
click at [391, 167] on select "Select Cable / Satellite Services Collection Agency Credit Card Debt Debt Couns…" at bounding box center [462, 178] width 143 height 23
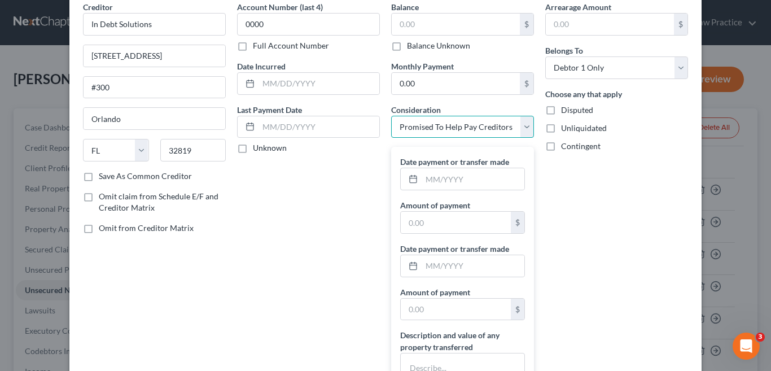
scroll to position [15, 0]
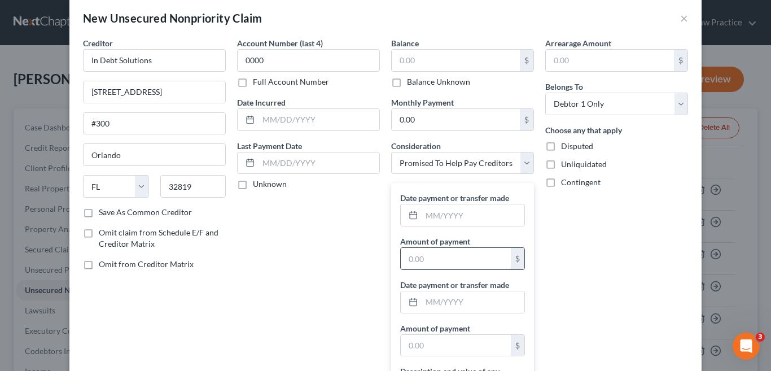
click at [442, 255] on input "text" at bounding box center [456, 258] width 110 height 21
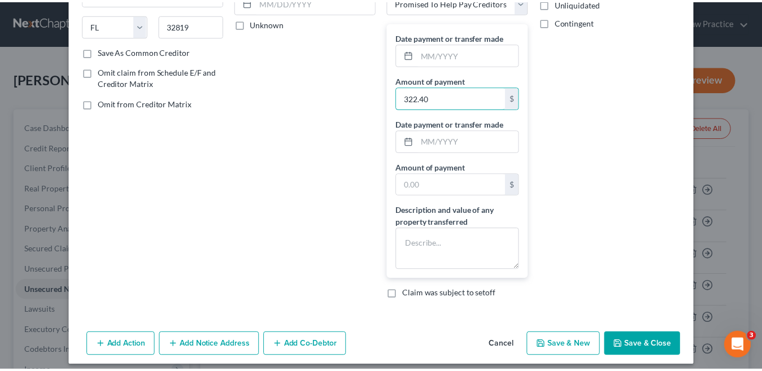
scroll to position [184, 0]
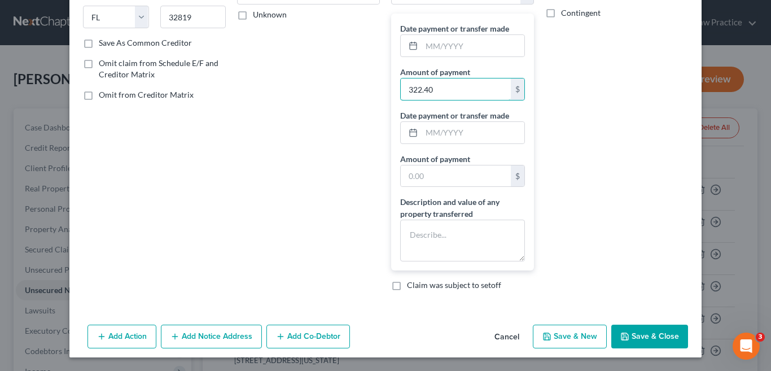
type input "322.40"
click at [637, 338] on button "Save & Close" at bounding box center [650, 337] width 77 height 24
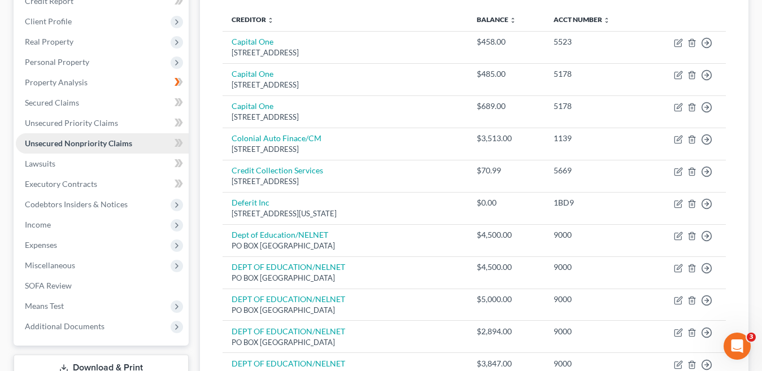
scroll to position [282, 0]
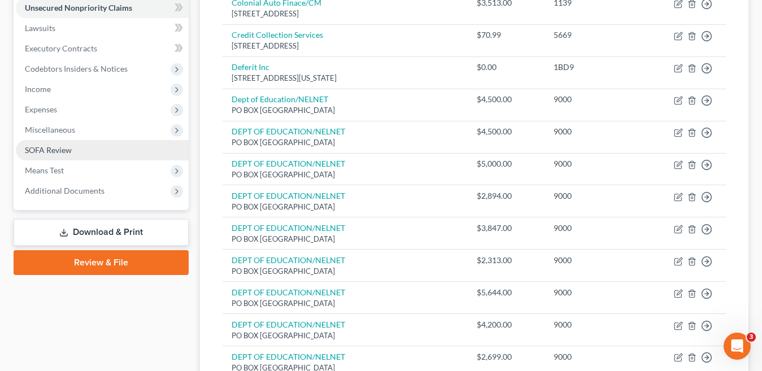
click at [52, 151] on span "SOFA Review" at bounding box center [48, 150] width 47 height 10
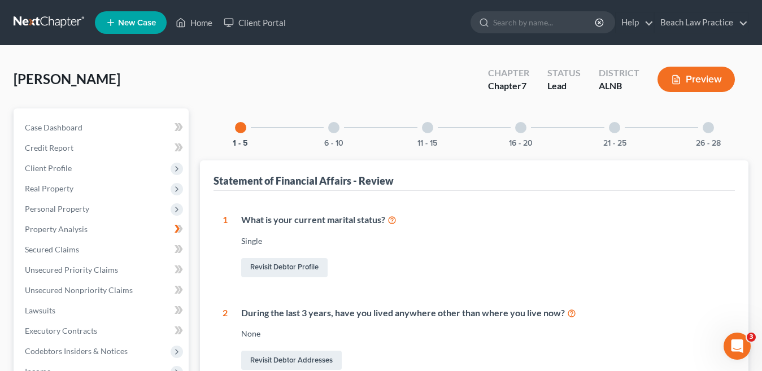
click at [523, 134] on div "16 - 20" at bounding box center [521, 127] width 38 height 38
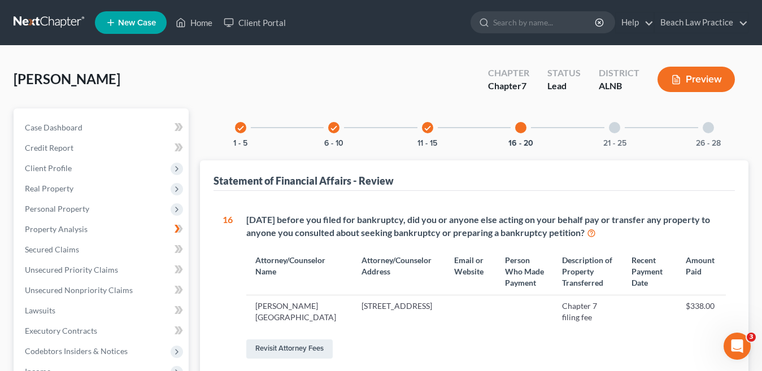
click at [615, 129] on div at bounding box center [614, 127] width 11 height 11
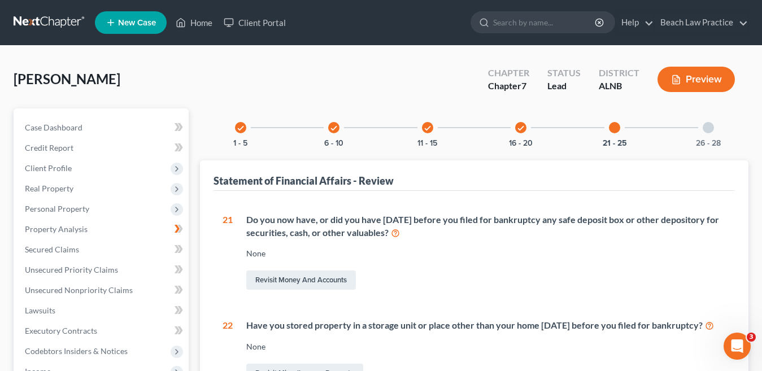
click at [712, 131] on div at bounding box center [708, 127] width 11 height 11
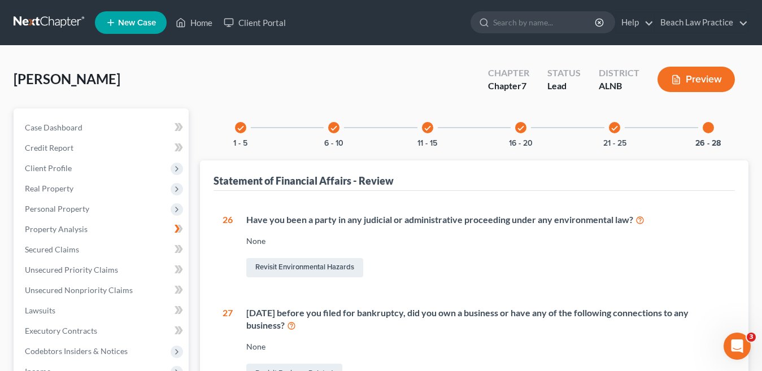
click at [241, 130] on icon "check" at bounding box center [241, 128] width 8 height 8
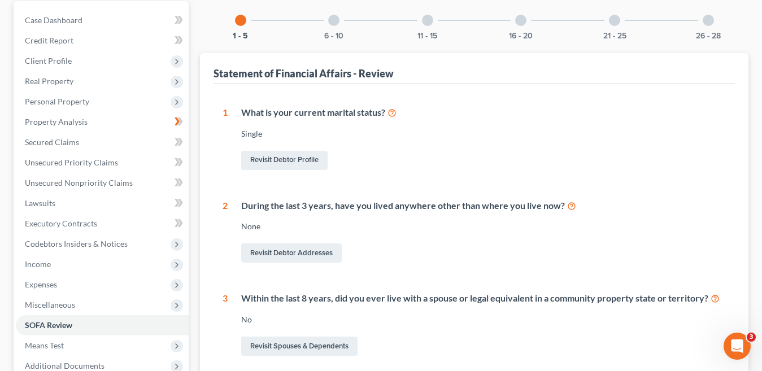
scroll to position [26, 0]
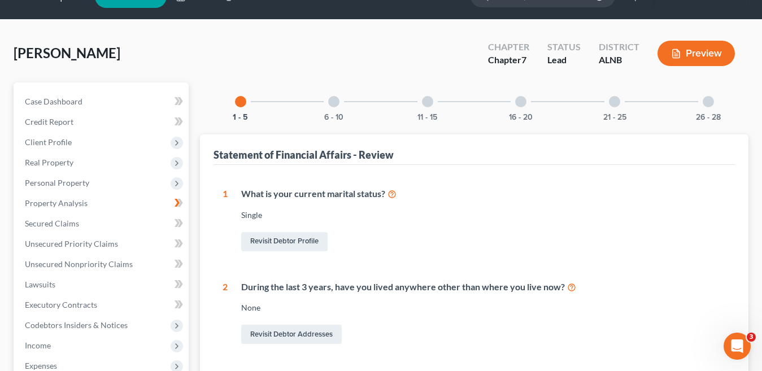
click at [333, 102] on div at bounding box center [333, 101] width 11 height 11
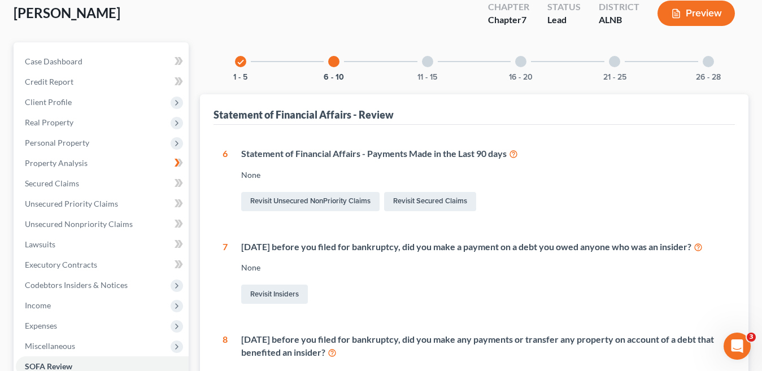
scroll to position [0, 0]
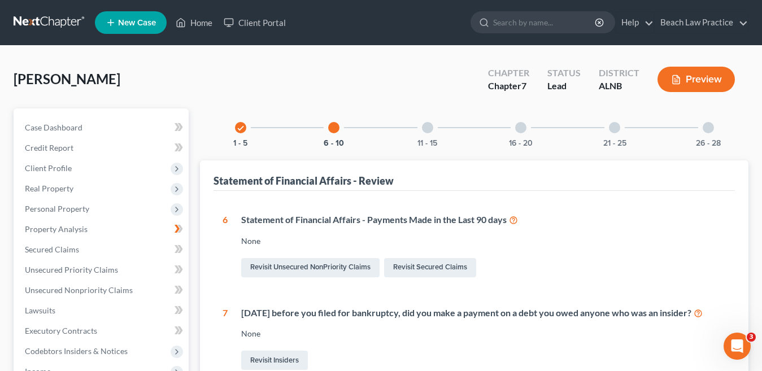
click at [428, 129] on div at bounding box center [427, 127] width 11 height 11
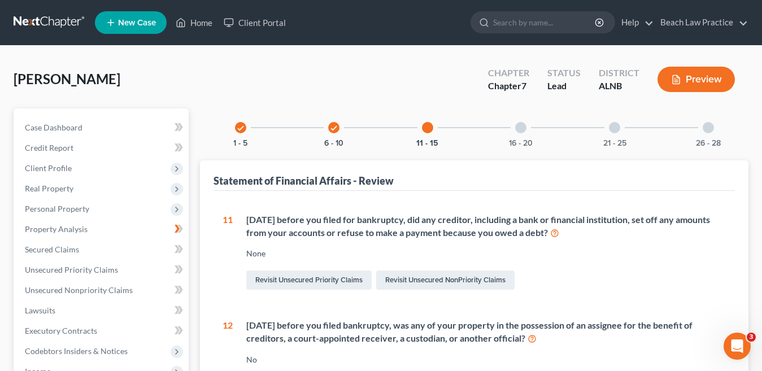
click at [519, 128] on div at bounding box center [520, 127] width 11 height 11
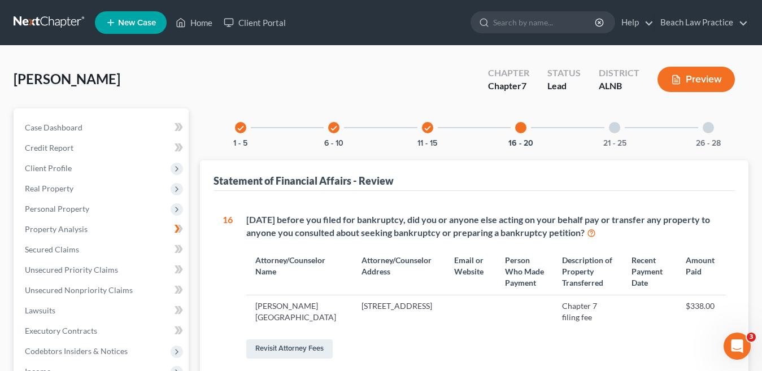
click at [612, 129] on div at bounding box center [614, 127] width 11 height 11
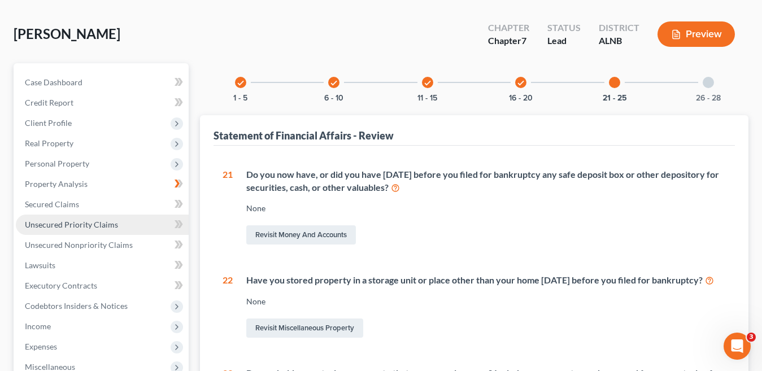
scroll to position [113, 0]
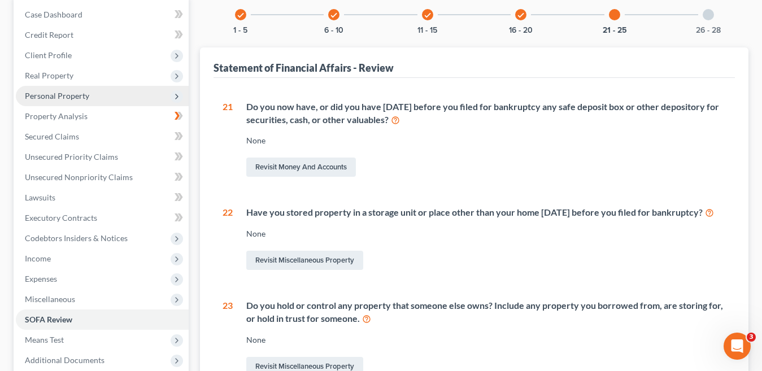
click at [86, 96] on span "Personal Property" at bounding box center [57, 96] width 64 height 10
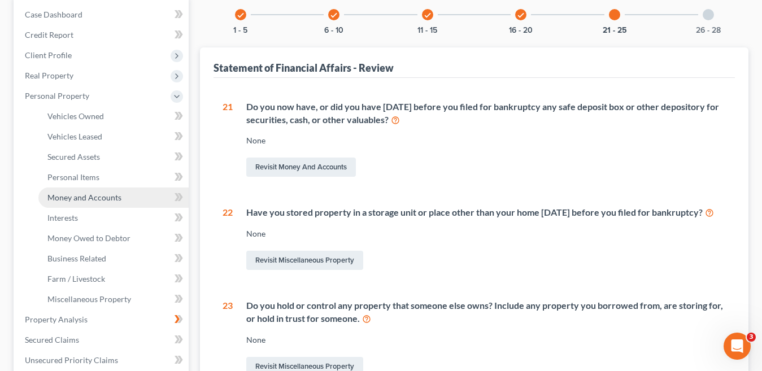
click at [95, 199] on span "Money and Accounts" at bounding box center [84, 198] width 74 height 10
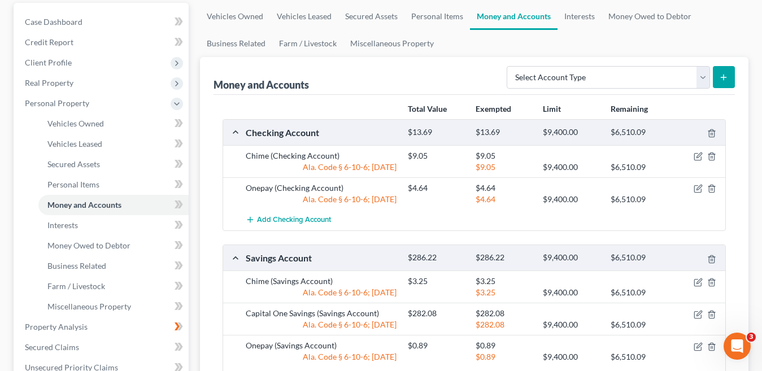
scroll to position [113, 0]
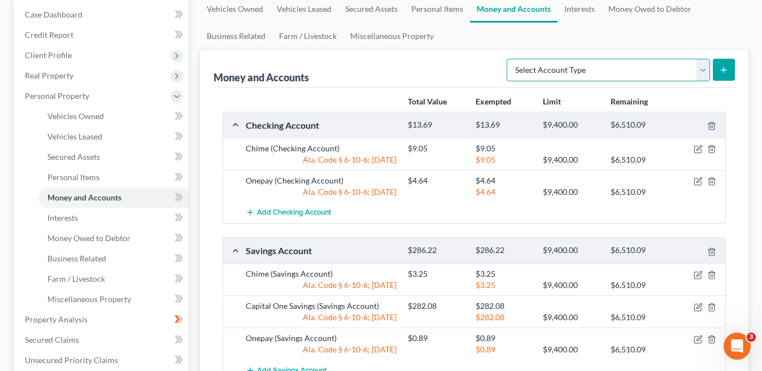
click at [699, 73] on select "Select Account Type Brokerage Cash on Hand Certificates of Deposit Checking Acc…" at bounding box center [608, 70] width 203 height 23
select select "checking"
click at [509, 59] on select "Select Account Type Brokerage Cash on Hand Certificates of Deposit Checking Acc…" at bounding box center [608, 70] width 203 height 23
click at [726, 73] on icon "submit" at bounding box center [723, 70] width 9 height 9
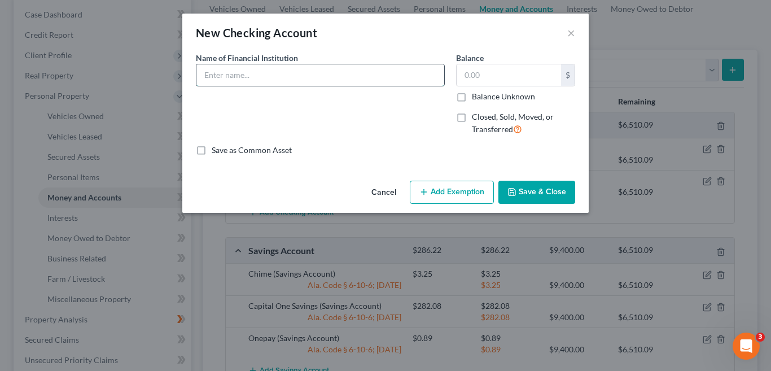
click at [270, 73] on input "text" at bounding box center [321, 74] width 248 height 21
click at [572, 33] on button "×" at bounding box center [572, 33] width 8 height 14
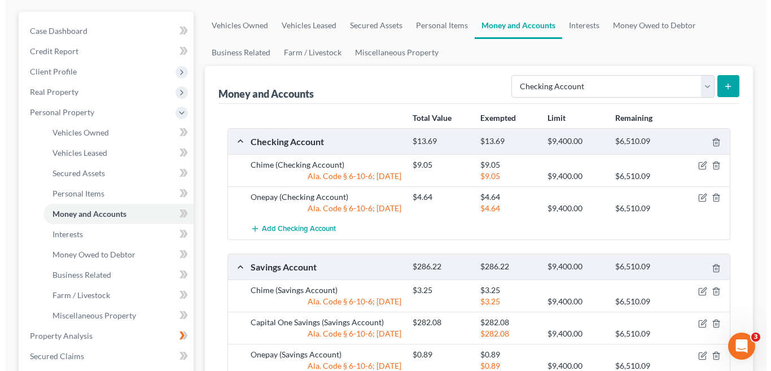
scroll to position [56, 0]
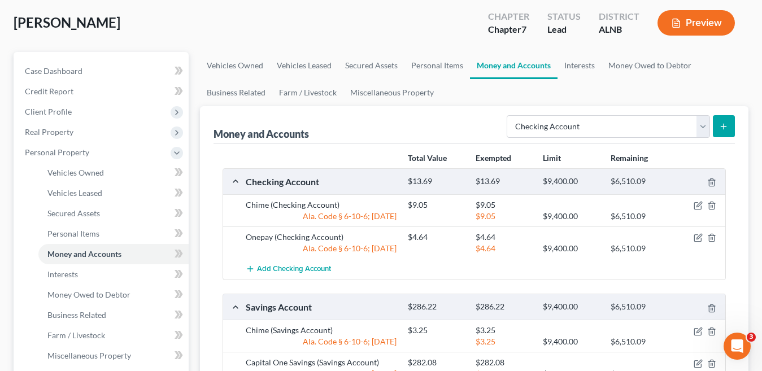
click at [725, 125] on icon "submit" at bounding box center [723, 126] width 9 height 9
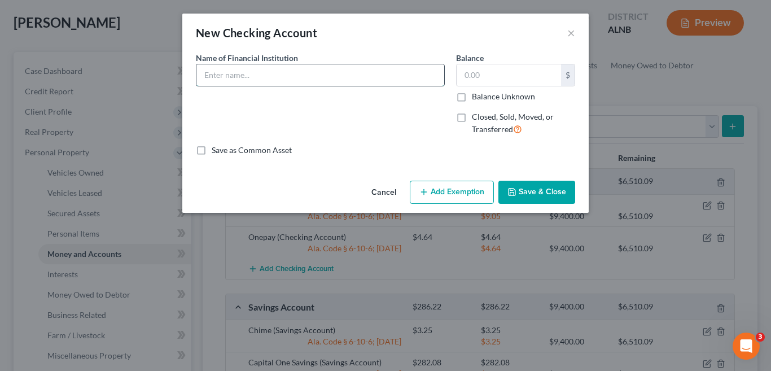
click at [341, 73] on input "text" at bounding box center [321, 74] width 248 height 21
type input "Chase Bank"
click at [472, 118] on label "Closed, Sold, Moved, or Transferred" at bounding box center [523, 123] width 103 height 24
click at [477, 118] on input "Closed, Sold, Moved, or Transferred" at bounding box center [480, 114] width 7 height 7
checkbox input "true"
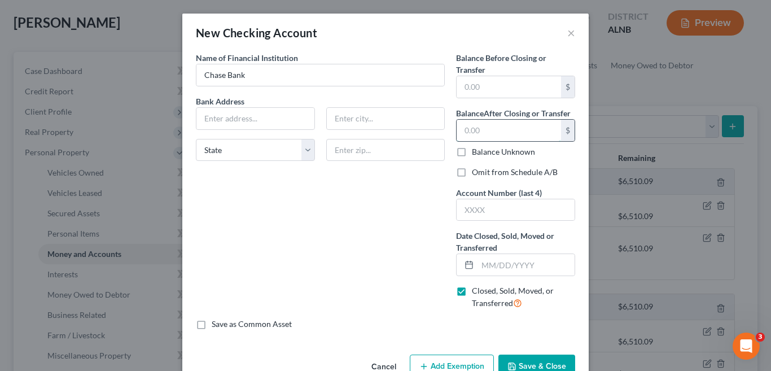
click at [508, 128] on input "text" at bounding box center [509, 130] width 104 height 21
type input "0.00"
click at [487, 203] on input "text" at bounding box center [516, 209] width 118 height 21
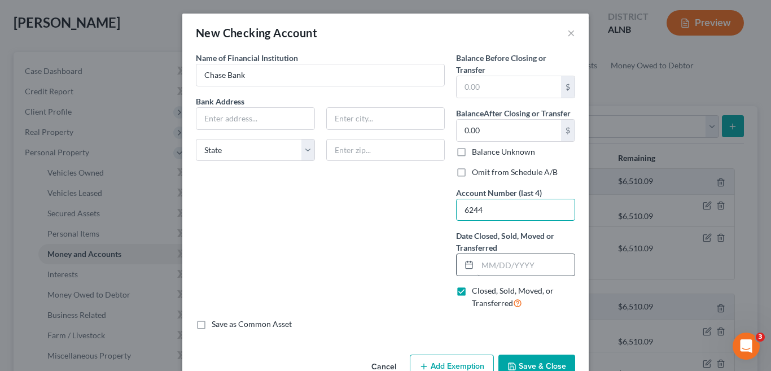
type input "6244"
click at [488, 261] on input "text" at bounding box center [526, 264] width 97 height 21
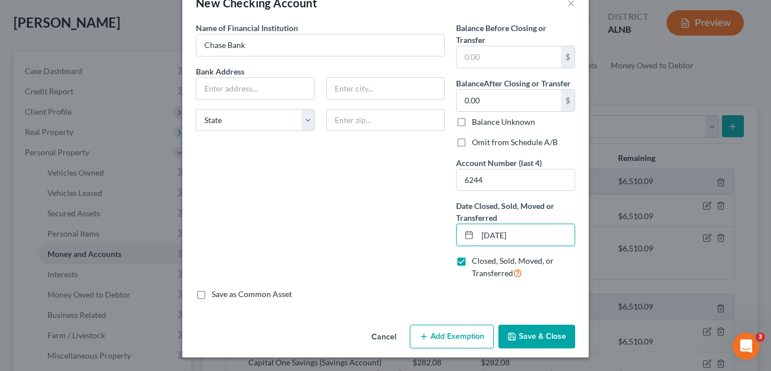
scroll to position [0, 0]
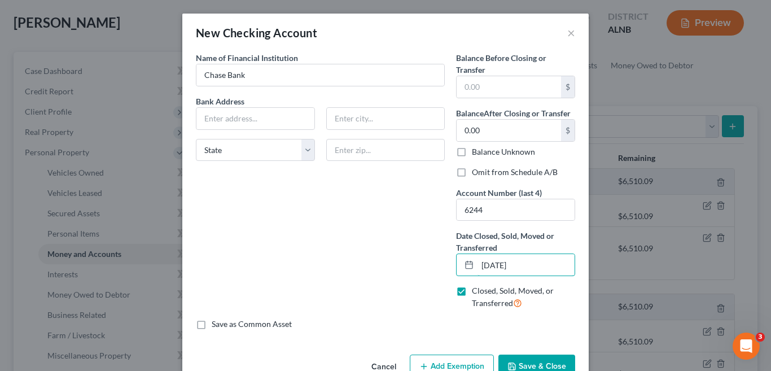
type input "12/24/2024"
click at [243, 122] on input "text" at bounding box center [256, 118] width 118 height 21
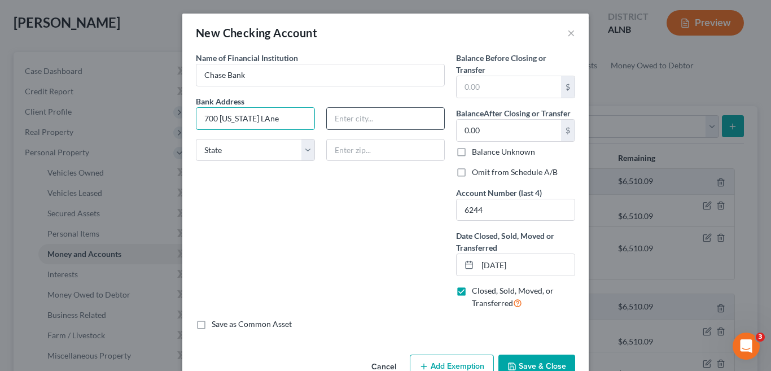
type input "700 Kansas LAne"
click at [359, 120] on input "text" at bounding box center [386, 118] width 118 height 21
type input "Monroe"
drag, startPoint x: 305, startPoint y: 151, endPoint x: 264, endPoint y: 150, distance: 41.2
click at [305, 151] on select "State AL AK AR AZ CA CO CT DE DC FL GA GU HI ID IL IN IA KS KY LA ME MD MA MI M…" at bounding box center [255, 150] width 119 height 23
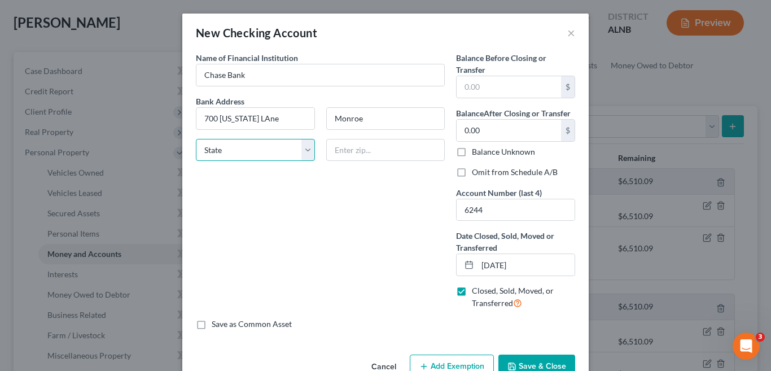
select select "19"
click at [196, 139] on select "State AL AK AR AZ CA CO CT DE DC FL GA GU HI ID IL IN IA KS KY LA ME MD MA MI M…" at bounding box center [255, 150] width 119 height 23
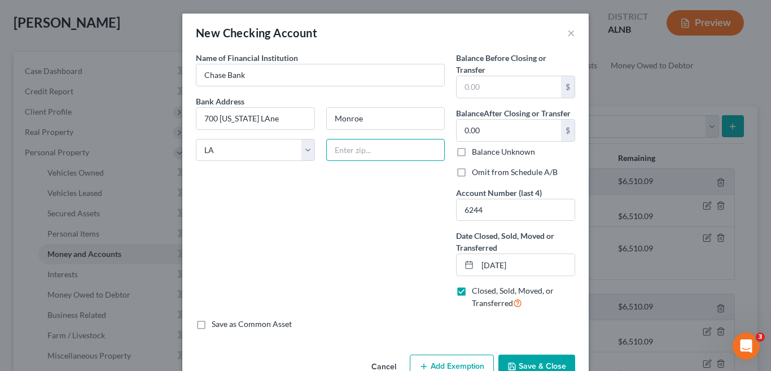
click at [360, 143] on input "text" at bounding box center [385, 150] width 119 height 23
type input "71203"
click at [547, 361] on button "Save & Close" at bounding box center [537, 367] width 77 height 24
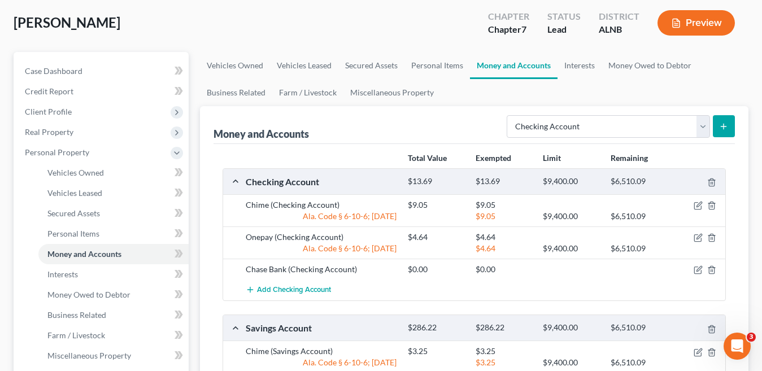
click at [725, 127] on line "submit" at bounding box center [723, 127] width 5 height 0
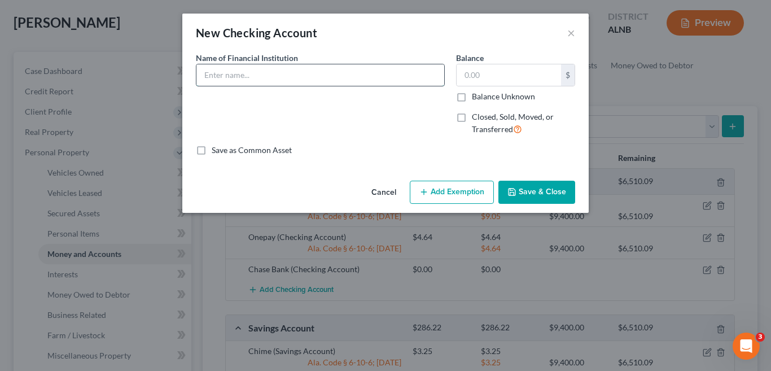
click at [351, 76] on input "text" at bounding box center [321, 74] width 248 height 21
type input "Cash App"
click at [472, 118] on label "Closed, Sold, Moved, or Transferred" at bounding box center [523, 123] width 103 height 24
click at [477, 118] on input "Closed, Sold, Moved, or Transferred" at bounding box center [480, 114] width 7 height 7
checkbox input "true"
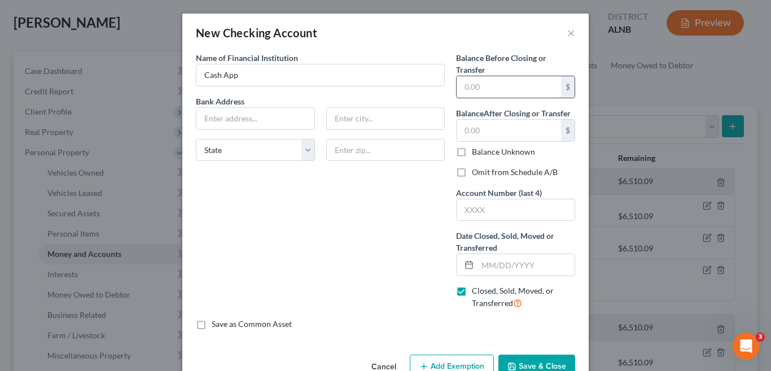
click at [496, 95] on input "text" at bounding box center [509, 86] width 104 height 21
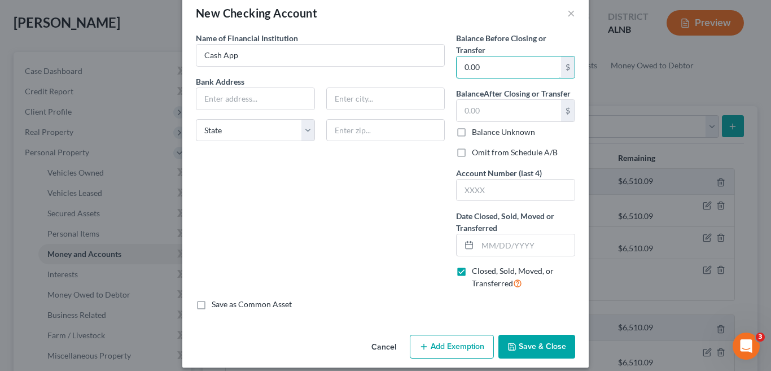
scroll to position [30, 0]
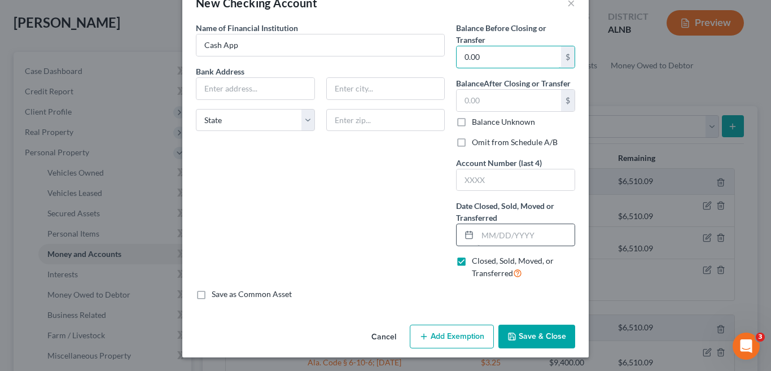
type input "0.00"
click at [495, 232] on input "text" at bounding box center [526, 234] width 97 height 21
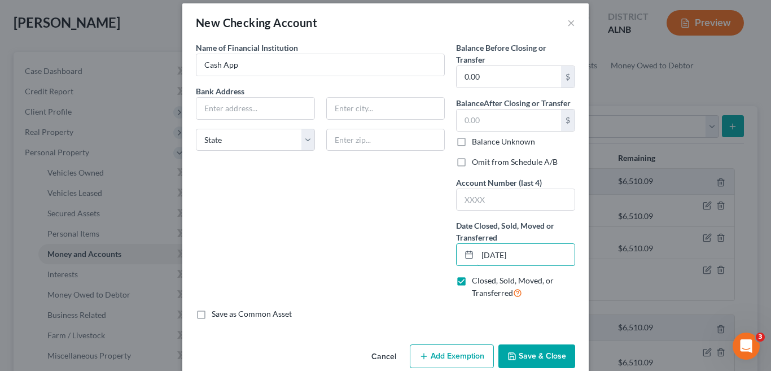
scroll to position [0, 0]
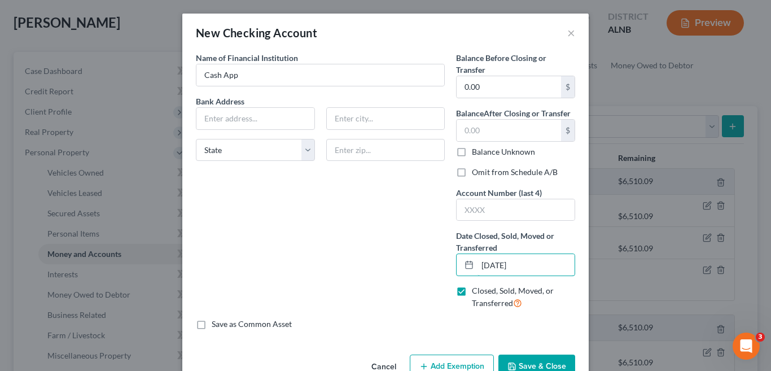
type input "07/30/2025"
click at [247, 121] on input "text" at bounding box center [256, 118] width 118 height 21
type input "Block Inc"
click at [282, 76] on input "Cash App" at bounding box center [321, 74] width 248 height 21
drag, startPoint x: 247, startPoint y: 117, endPoint x: 192, endPoint y: 115, distance: 54.8
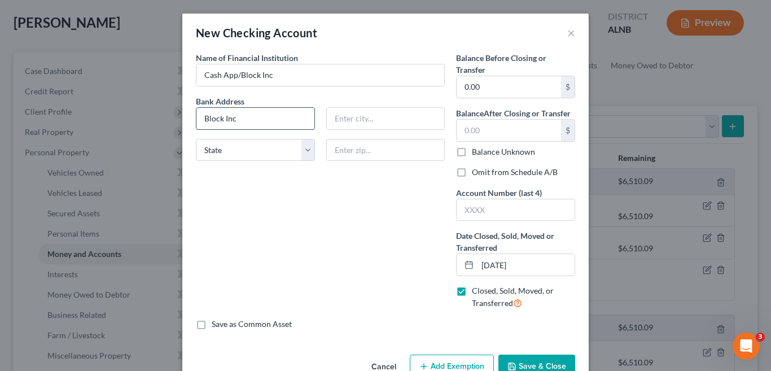
click at [197, 115] on input "Block Inc" at bounding box center [256, 118] width 118 height 21
click at [236, 72] on input "Cash App/Block Inc" at bounding box center [321, 74] width 248 height 21
type input "Cash App c/c Block Inc"
drag, startPoint x: 243, startPoint y: 120, endPoint x: 183, endPoint y: 104, distance: 61.8
click at [165, 109] on div "New Checking Account × An exemption set must first be selected from the Filing …" at bounding box center [385, 185] width 771 height 371
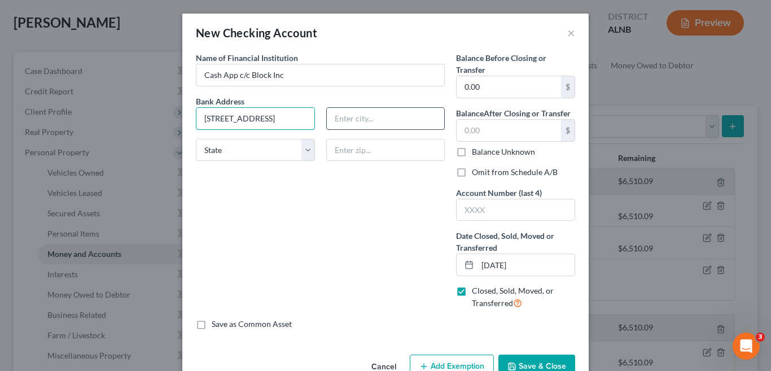
type input "1955 Broadway Suite 600"
click at [374, 123] on input "text" at bounding box center [386, 118] width 118 height 21
type input "Oakland"
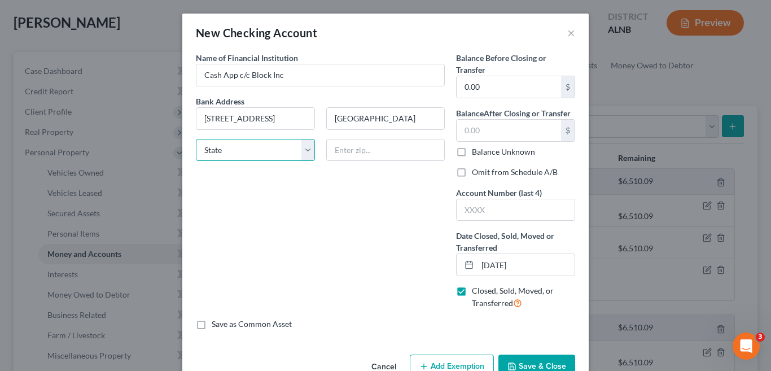
click at [296, 153] on select "State AL AK AR AZ CA CO CT DE DC FL GA GU HI ID IL IN IA KS KY LA ME MD MA MI M…" at bounding box center [255, 150] width 119 height 23
select select "4"
click at [196, 139] on select "State AL AK AR AZ CA CO CT DE DC FL GA GU HI ID IL IN IA KS KY LA ME MD MA MI M…" at bounding box center [255, 150] width 119 height 23
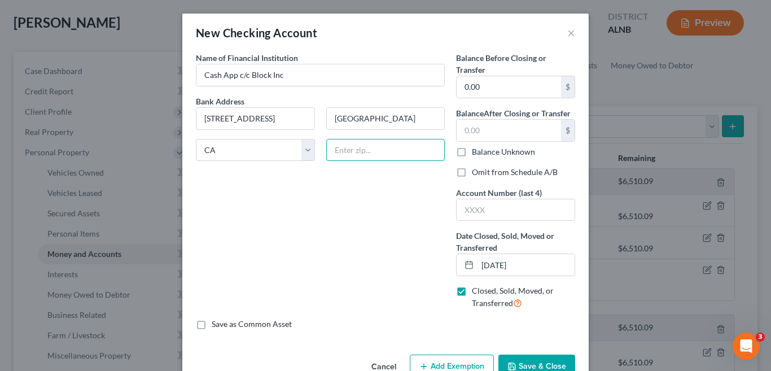
click at [360, 144] on input "text" at bounding box center [385, 150] width 119 height 23
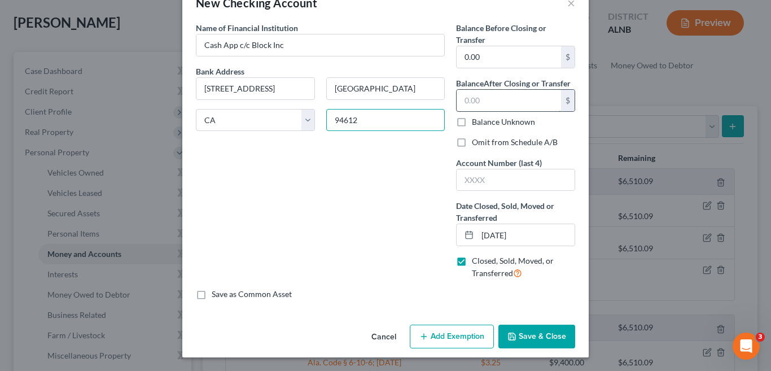
type input "94612"
click at [475, 99] on input "text" at bounding box center [509, 100] width 104 height 21
type input "0.00"
click at [479, 170] on input "text" at bounding box center [516, 179] width 118 height 21
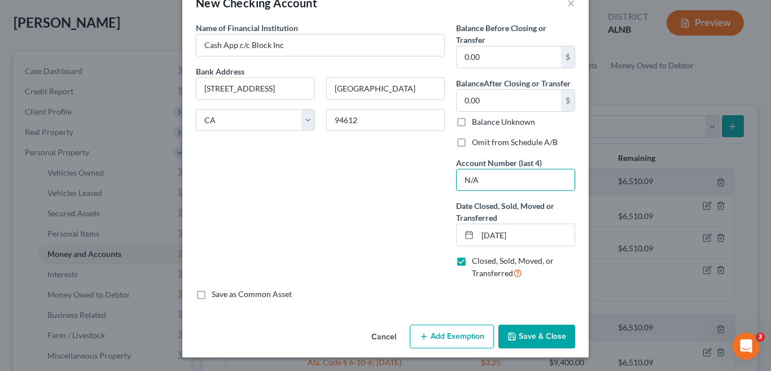
type input "N/A"
click at [543, 340] on button "Save & Close" at bounding box center [537, 337] width 77 height 24
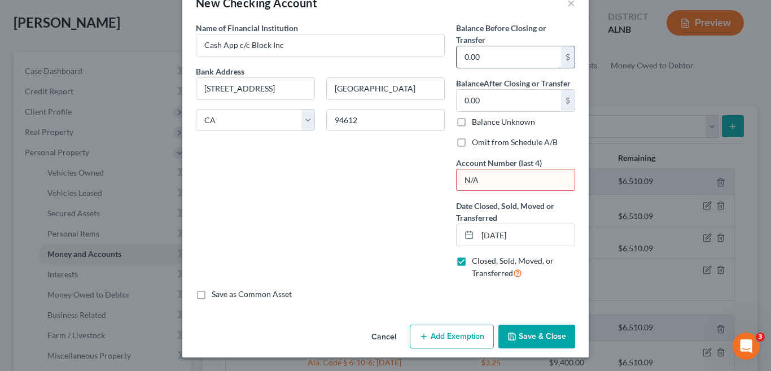
scroll to position [0, 0]
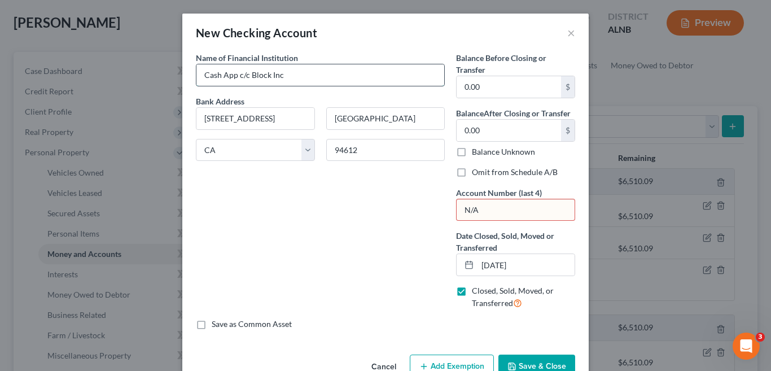
click at [243, 71] on input "Cash App c/c Block Inc" at bounding box center [321, 74] width 248 height 21
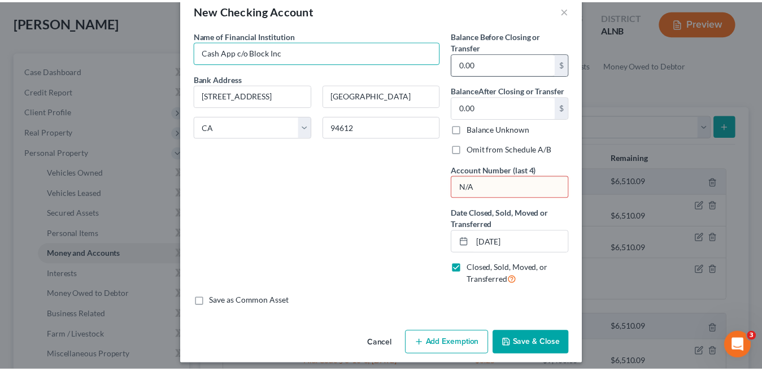
scroll to position [30, 0]
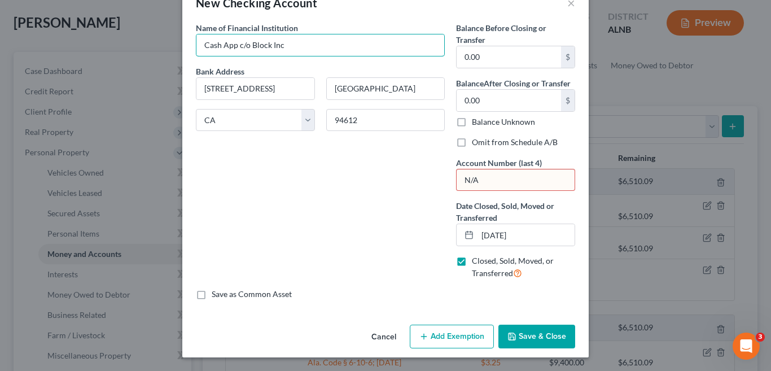
type input "Cash App c/o Block Inc"
click at [494, 181] on input "N/A" at bounding box center [516, 179] width 118 height 21
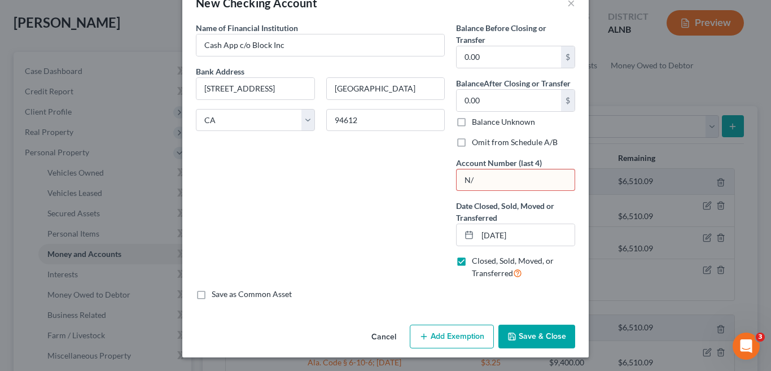
type input "N"
type input "X"
click at [538, 338] on button "Save & Close" at bounding box center [537, 337] width 77 height 24
